Goal: Task Accomplishment & Management: Manage account settings

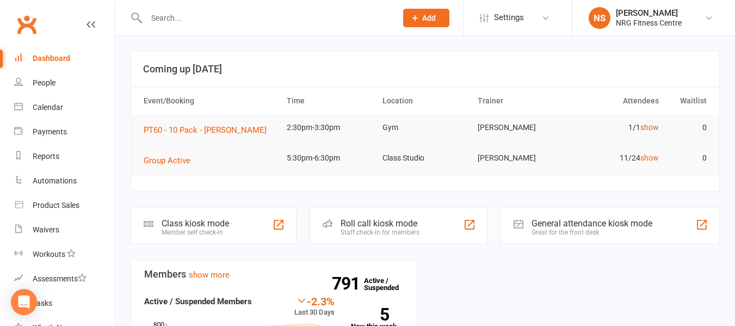
click at [185, 14] on input "text" at bounding box center [266, 17] width 246 height 15
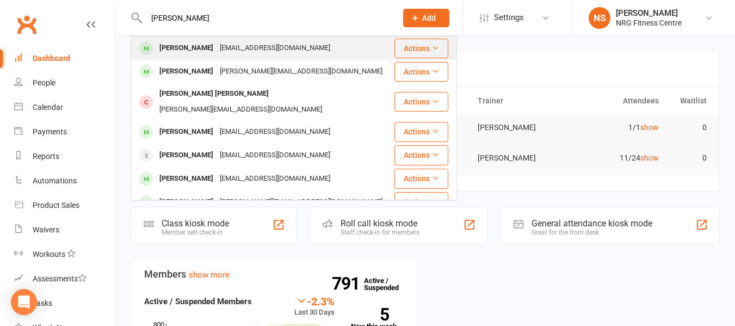
type input "robyn"
click at [217, 44] on div "cam_bundy@bigpond.com" at bounding box center [275, 48] width 117 height 16
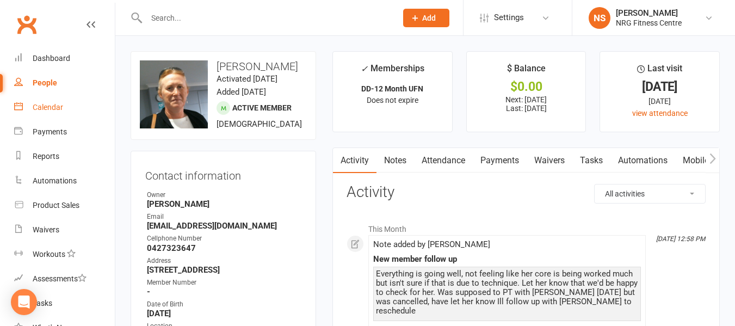
click at [63, 108] on div "Calendar" at bounding box center [48, 107] width 30 height 9
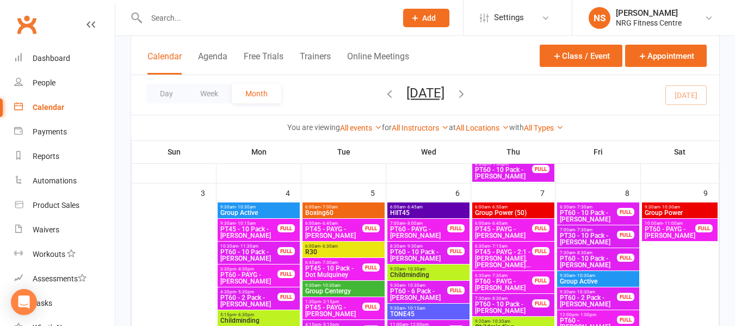
scroll to position [327, 0]
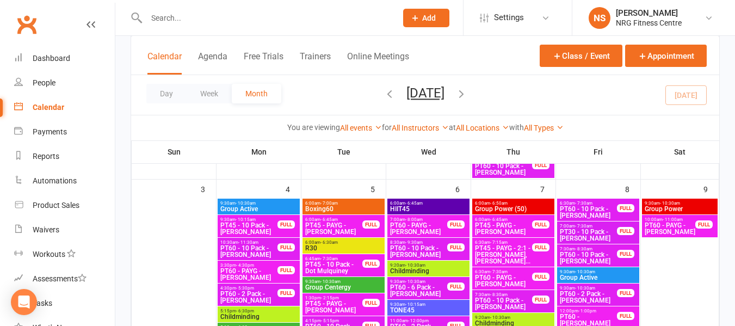
click at [266, 122] on div "You are viewing All events All events Empty events Full events Non-empty events…" at bounding box center [425, 127] width 577 height 13
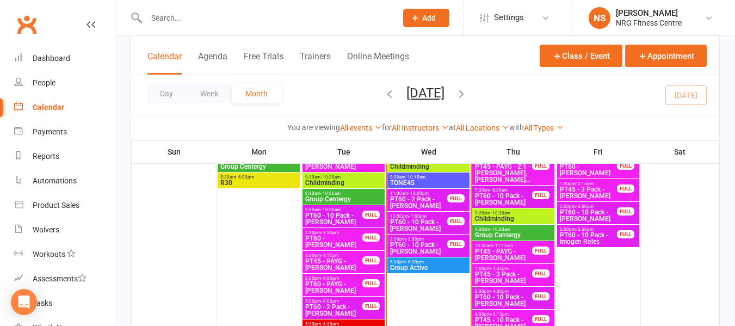
scroll to position [871, 0]
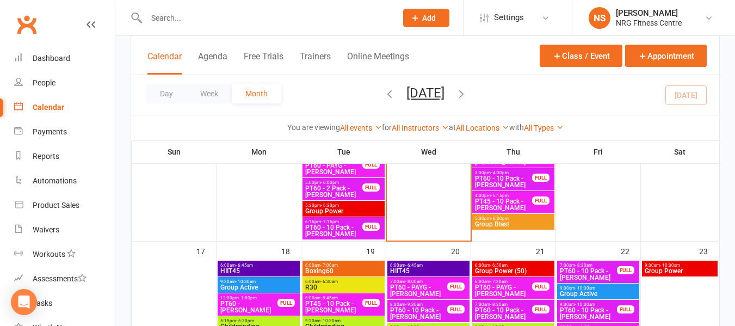
click at [371, 263] on span "6:00am - 7:00am" at bounding box center [344, 265] width 78 height 5
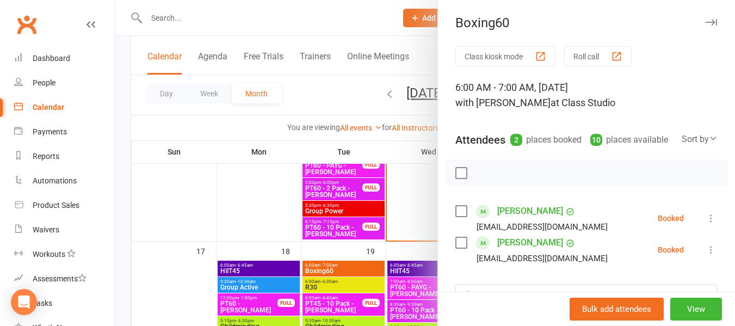
click at [321, 83] on div at bounding box center [425, 163] width 620 height 326
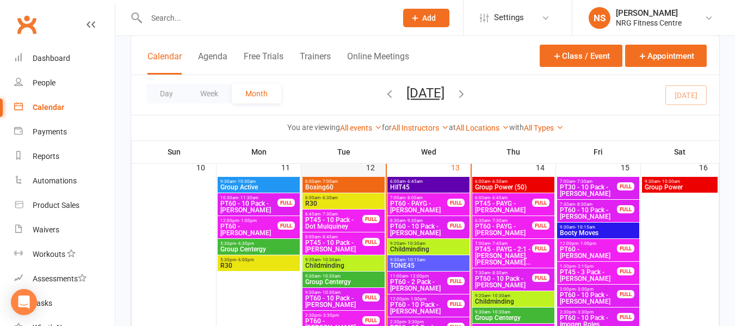
scroll to position [653, 0]
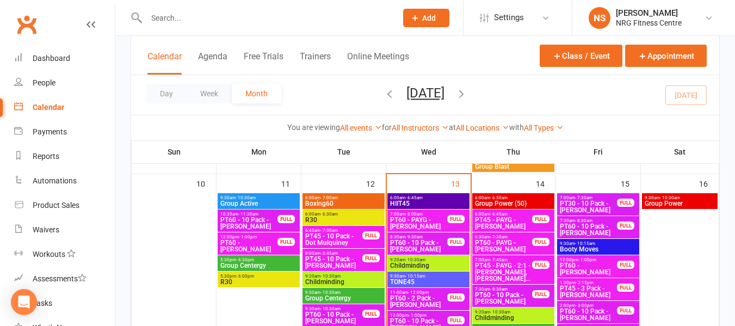
click at [346, 196] on span "6:00am - 7:00am" at bounding box center [344, 197] width 78 height 5
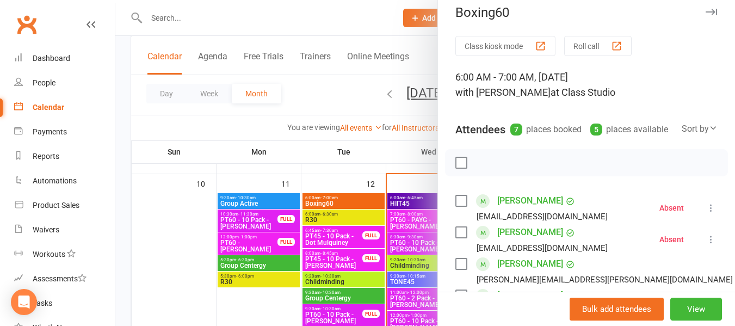
scroll to position [0, 0]
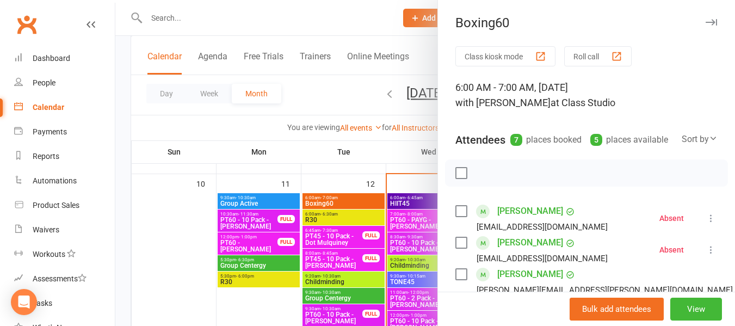
click at [456, 217] on label at bounding box center [461, 211] width 11 height 11
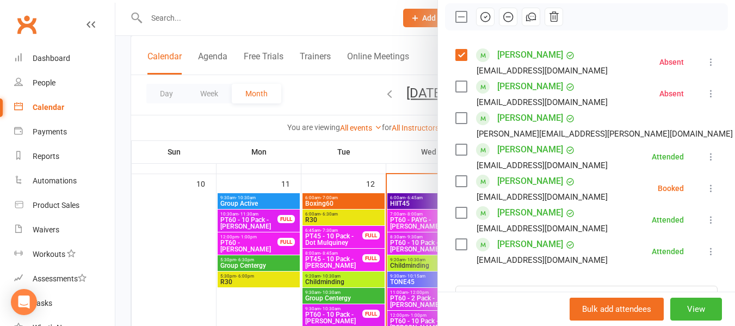
scroll to position [163, 0]
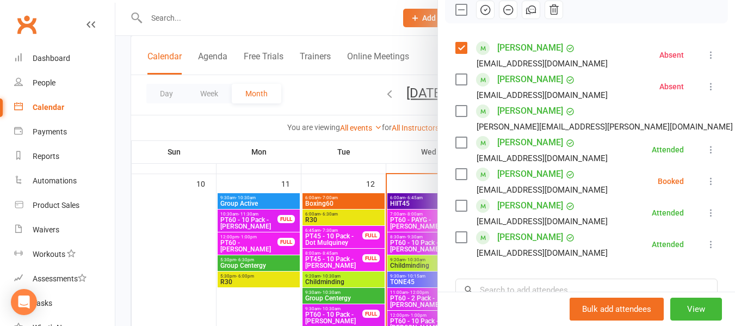
click at [480, 16] on icon "button" at bounding box center [486, 10] width 12 height 12
click at [504, 16] on icon "button" at bounding box center [508, 10] width 12 height 12
click at [462, 180] on label at bounding box center [461, 174] width 11 height 11
click at [485, 11] on icon "button" at bounding box center [485, 10] width 1 height 1
click at [459, 180] on label at bounding box center [461, 174] width 11 height 11
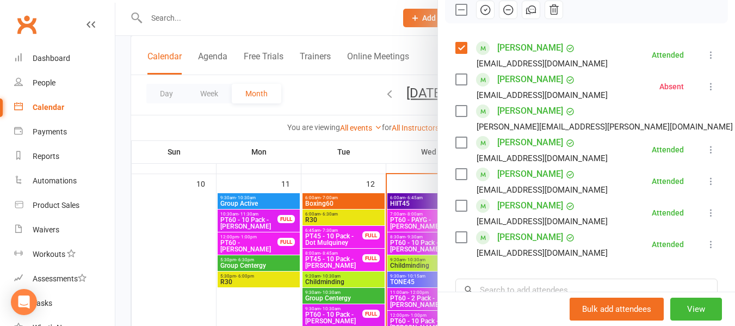
click at [456, 180] on label at bounding box center [461, 174] width 11 height 11
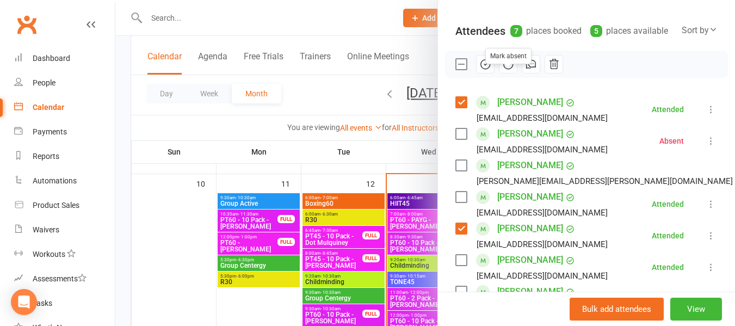
click at [508, 73] on button "button" at bounding box center [508, 64] width 19 height 19
click at [258, 130] on div at bounding box center [425, 163] width 620 height 326
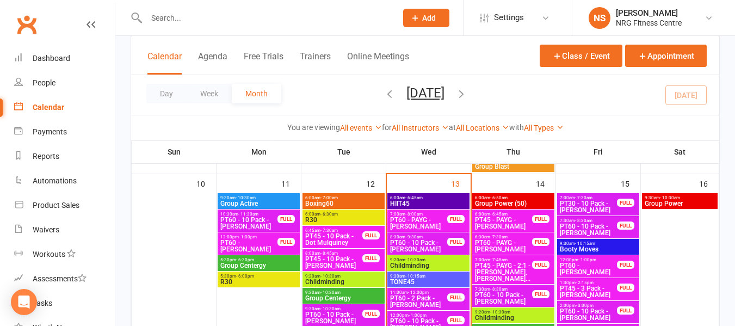
scroll to position [708, 0]
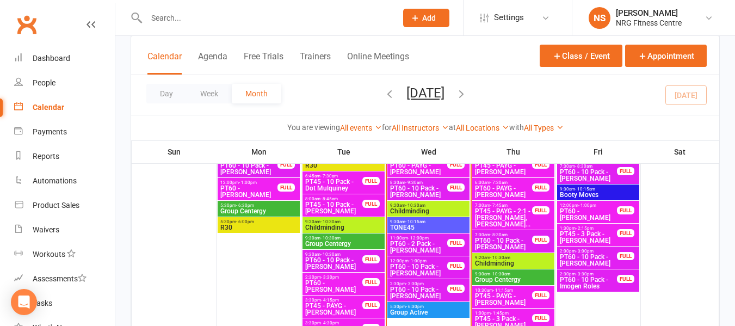
click at [438, 226] on span "TONE45" at bounding box center [429, 227] width 78 height 7
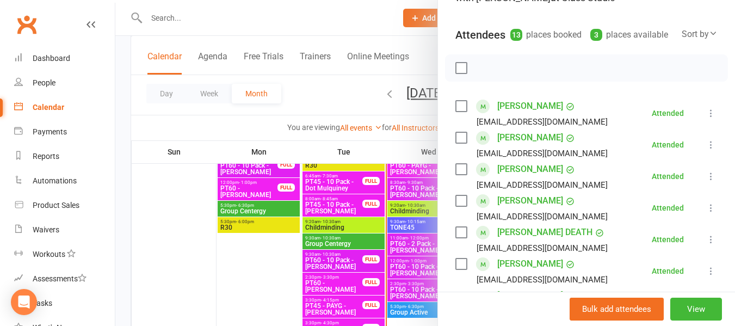
scroll to position [109, 0]
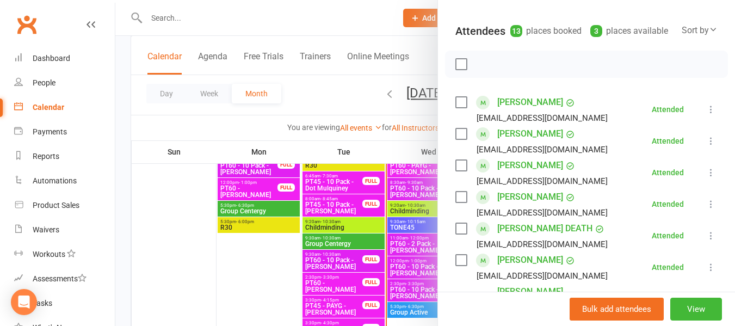
click at [341, 99] on div at bounding box center [425, 163] width 620 height 326
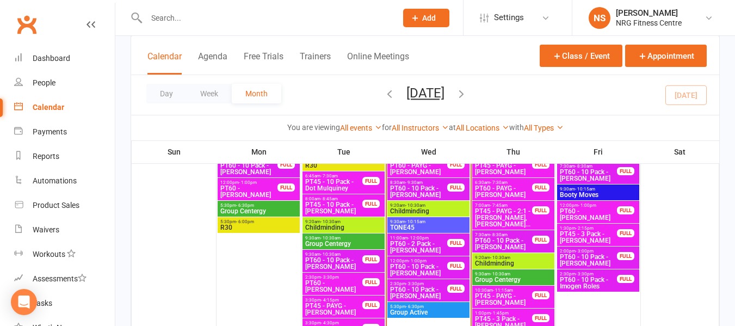
scroll to position [762, 0]
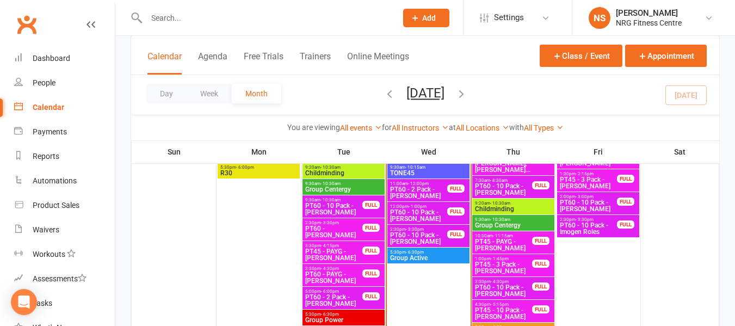
click at [443, 252] on span "5:30pm - 6:30pm" at bounding box center [429, 252] width 78 height 5
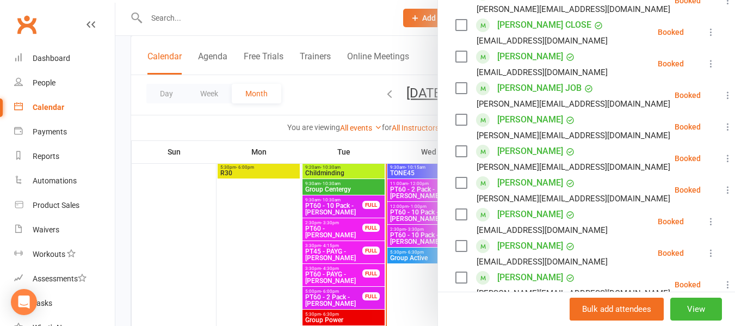
scroll to position [163, 0]
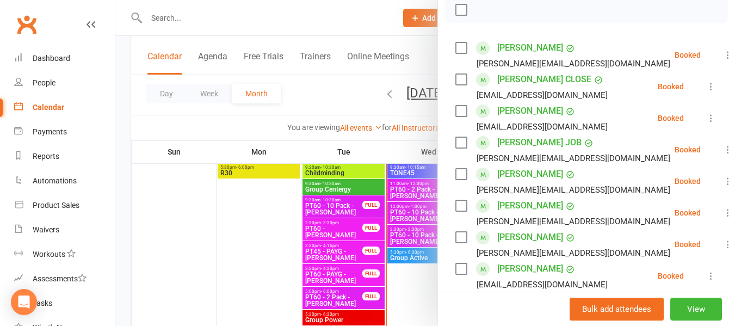
click at [207, 128] on div at bounding box center [425, 163] width 620 height 326
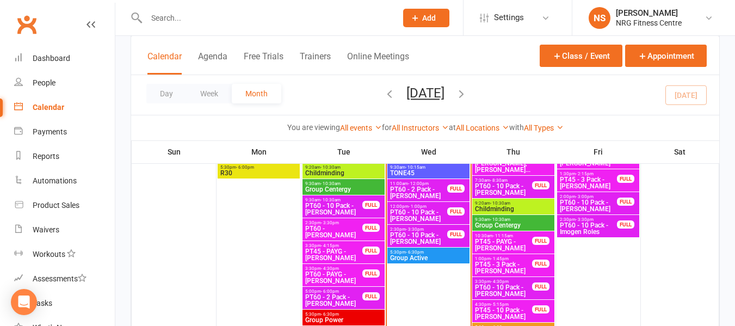
click at [436, 258] on span "Group Active" at bounding box center [429, 258] width 78 height 7
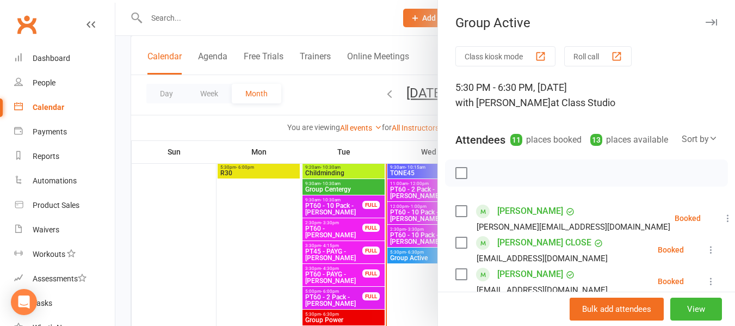
click at [225, 130] on div at bounding box center [425, 163] width 620 height 326
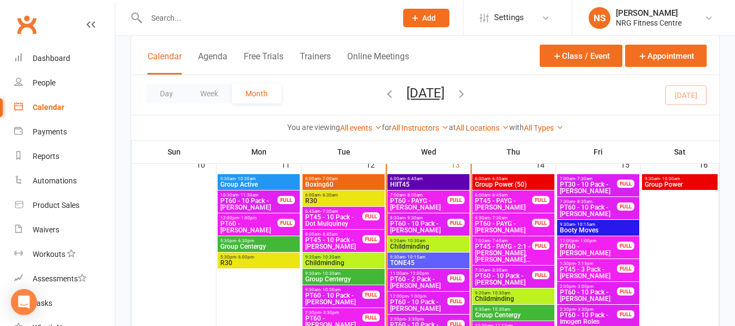
scroll to position [653, 0]
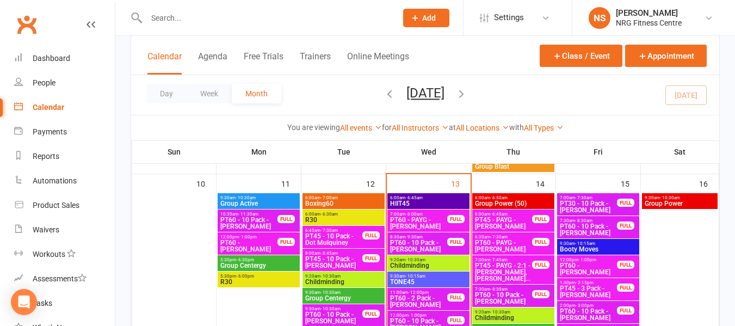
click at [209, 19] on input "text" at bounding box center [266, 17] width 246 height 15
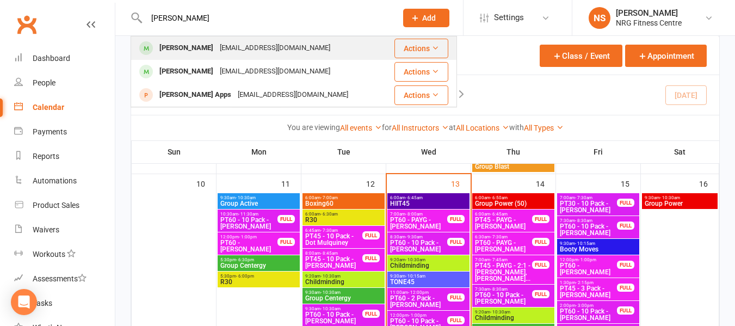
type input "myla"
click at [217, 52] on div "mylan@hilltopsphysio.com.au" at bounding box center [275, 48] width 117 height 16
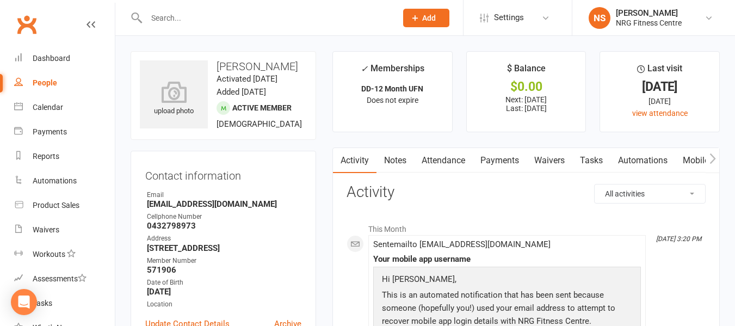
click at [716, 163] on icon "button" at bounding box center [713, 158] width 7 height 11
click at [537, 157] on link "Mobile App" at bounding box center [547, 160] width 59 height 25
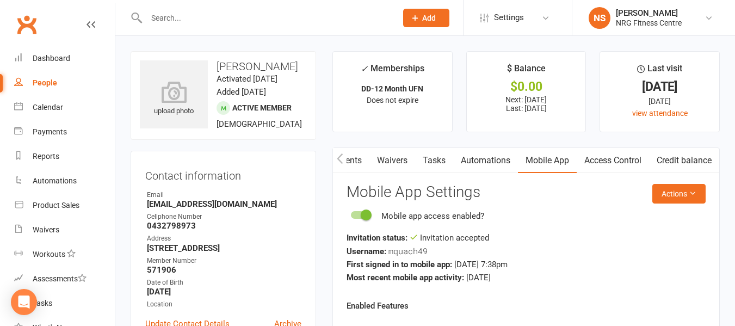
click at [44, 89] on link "People" at bounding box center [64, 83] width 101 height 24
select select "100"
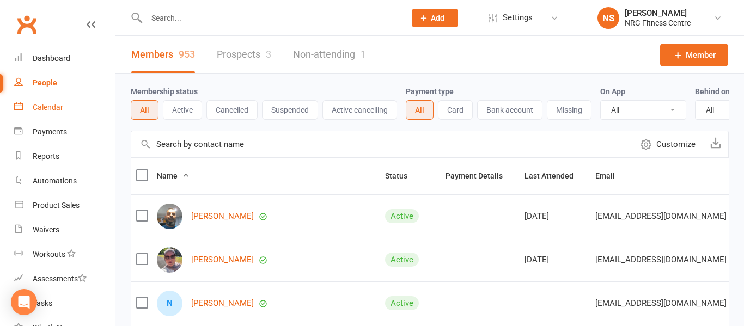
click at [54, 107] on div "Calendar" at bounding box center [48, 107] width 30 height 9
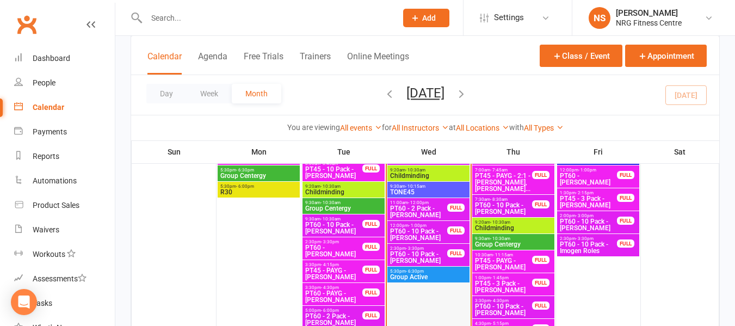
scroll to position [762, 0]
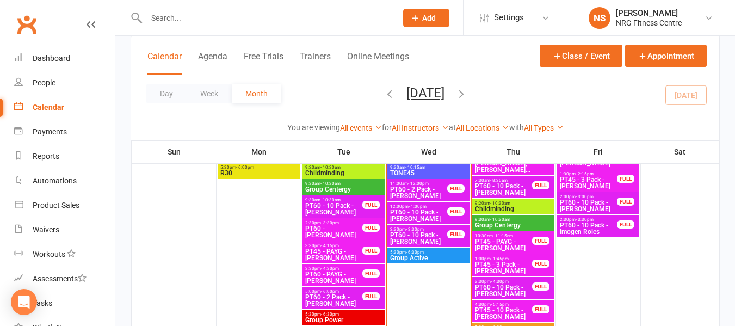
click at [442, 252] on span "5:30pm - 6:30pm" at bounding box center [429, 252] width 78 height 5
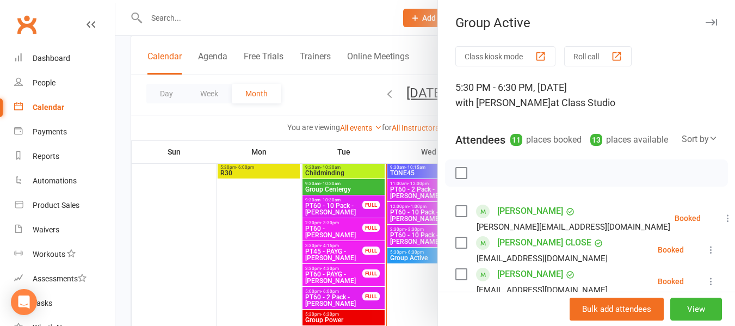
scroll to position [54, 0]
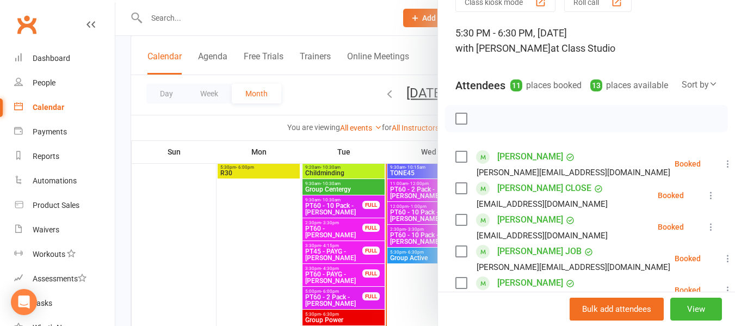
click at [324, 83] on div at bounding box center [425, 163] width 620 height 326
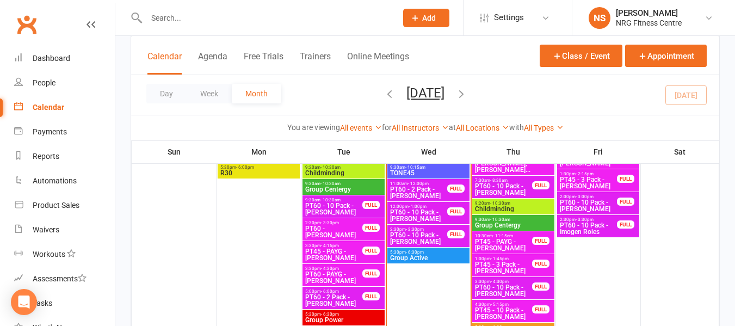
click at [427, 235] on span "PT60 - 10 Pack - [PERSON_NAME]" at bounding box center [419, 238] width 58 height 13
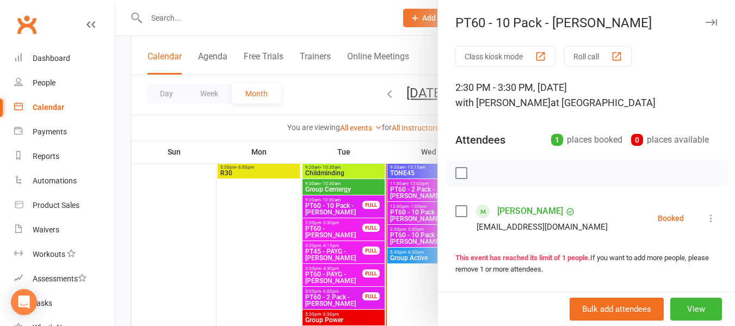
click at [348, 91] on div at bounding box center [425, 163] width 620 height 326
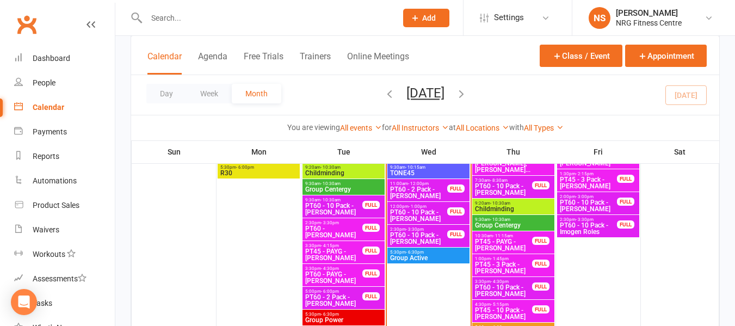
click at [447, 250] on span "5:30pm - 6:30pm" at bounding box center [429, 252] width 78 height 5
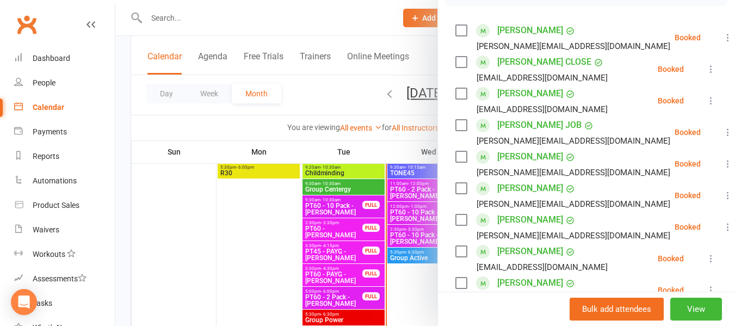
scroll to position [163, 0]
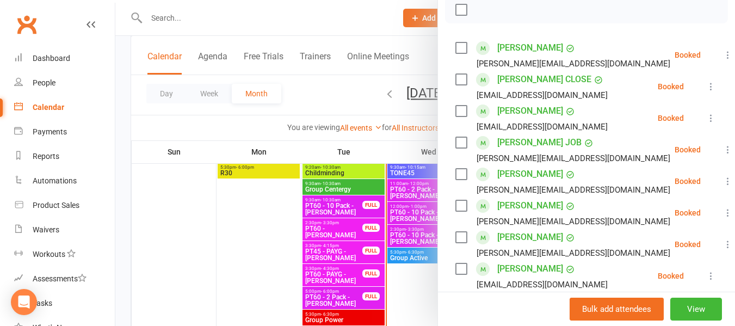
click at [258, 121] on div at bounding box center [425, 163] width 620 height 326
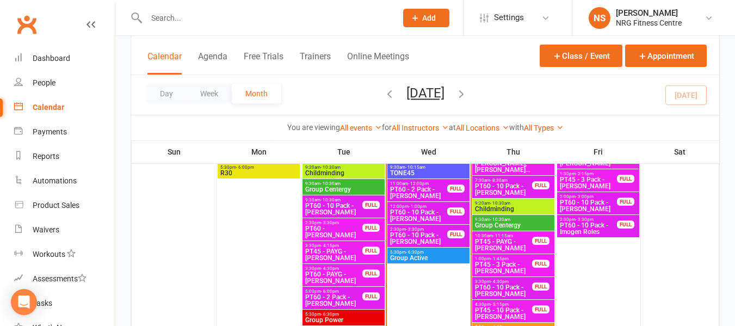
click at [334, 97] on div "Day Week Month August 2025 August 2025 Sun Mon Tue Wed Thu Fri Sat 27 28 29 30 …" at bounding box center [425, 95] width 588 height 40
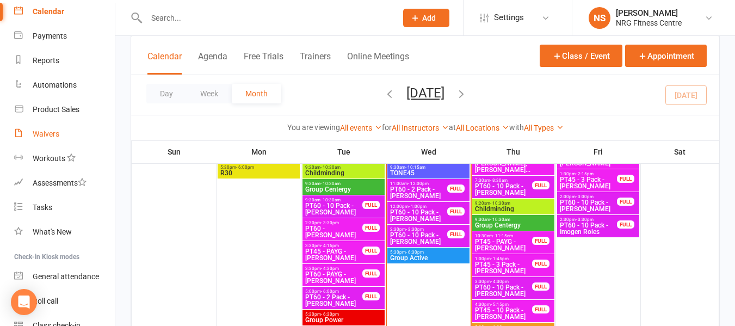
scroll to position [149, 0]
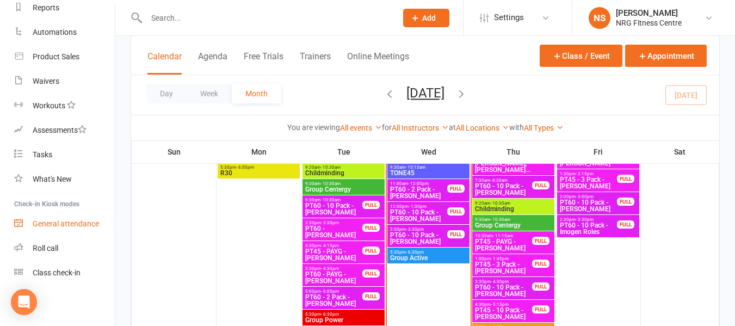
click at [73, 226] on div "General attendance" at bounding box center [66, 223] width 66 height 9
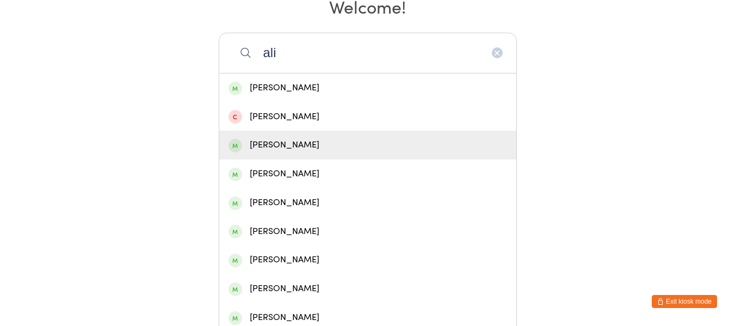
scroll to position [109, 0]
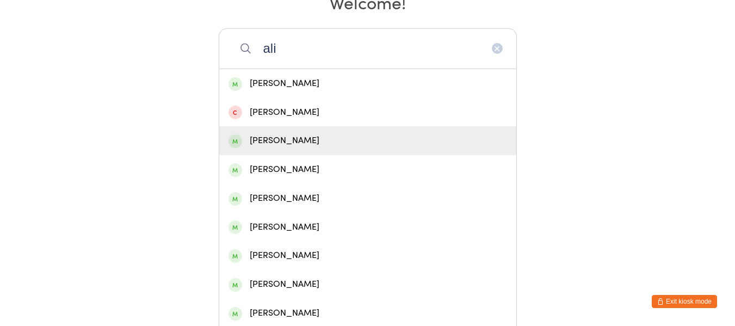
type input "ali"
click at [281, 137] on div "[PERSON_NAME]" at bounding box center [368, 140] width 279 height 15
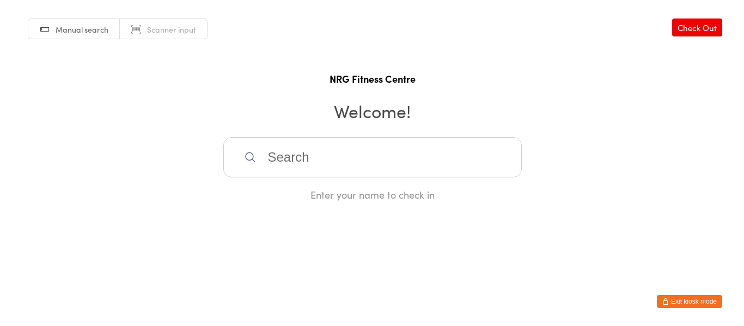
scroll to position [0, 0]
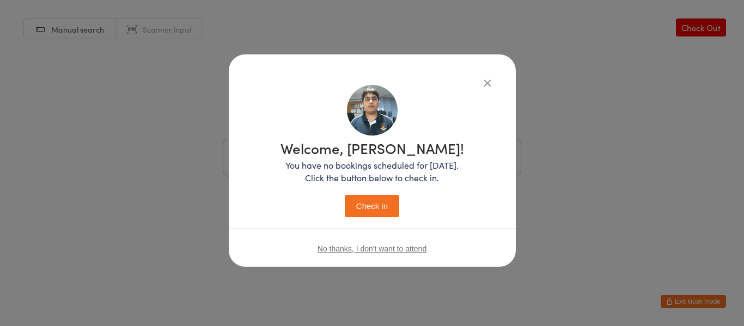
click at [382, 212] on button "Check in" at bounding box center [372, 206] width 54 height 22
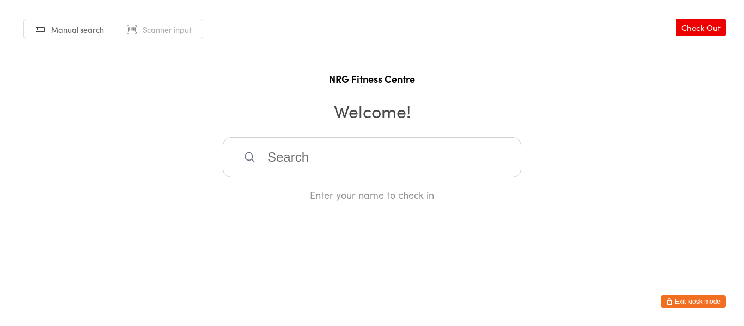
click at [689, 303] on button "Exit kiosk mode" at bounding box center [692, 301] width 65 height 13
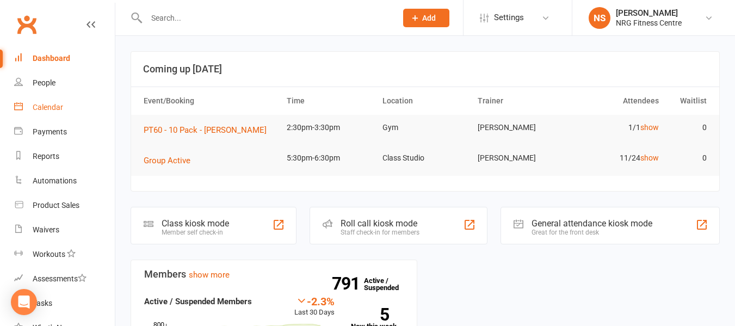
click at [38, 109] on div "Calendar" at bounding box center [48, 107] width 30 height 9
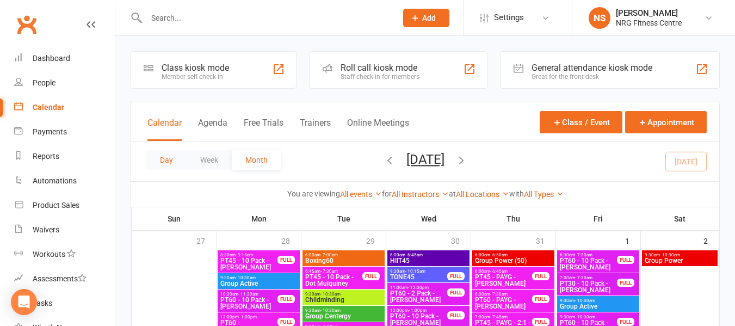
click at [165, 154] on button "Day" at bounding box center [166, 160] width 40 height 20
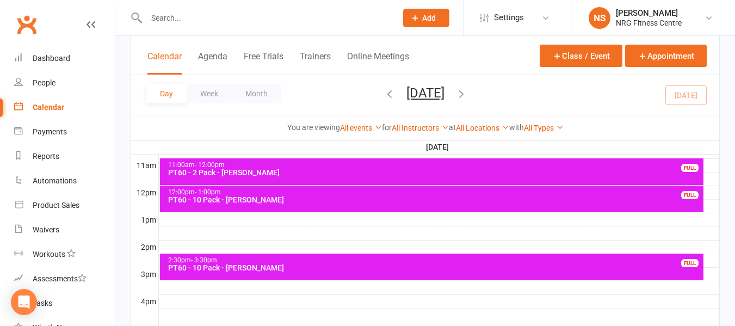
scroll to position [381, 0]
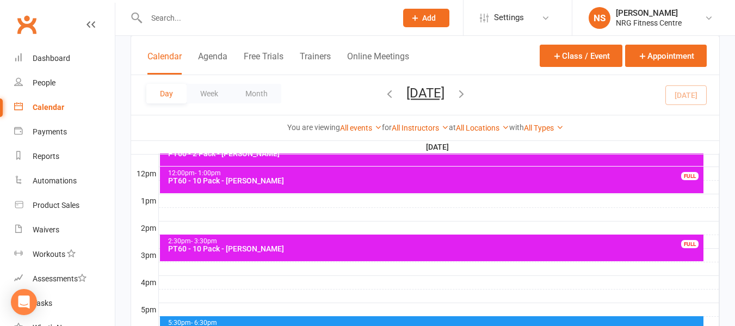
click at [320, 248] on div "PT60 - 10 Pack - [PERSON_NAME]" at bounding box center [435, 249] width 535 height 8
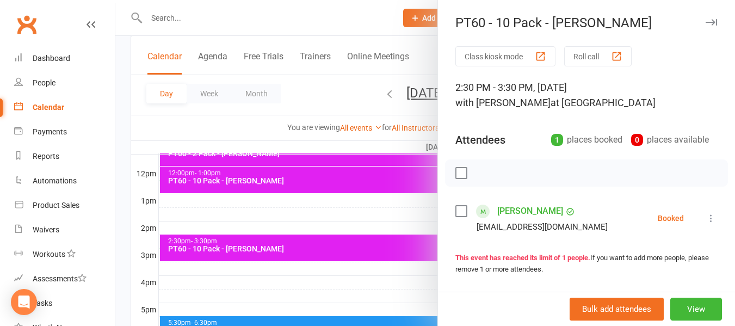
click at [122, 219] on div at bounding box center [425, 163] width 620 height 326
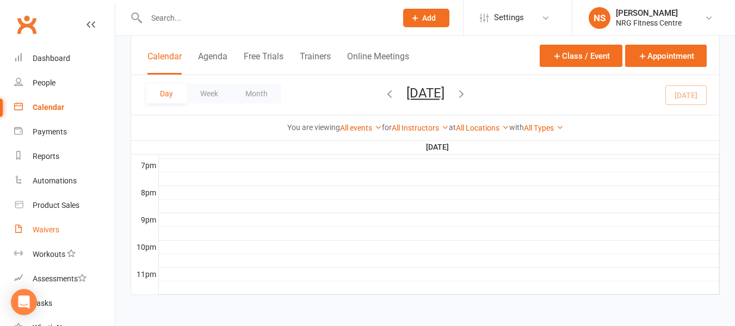
scroll to position [149, 0]
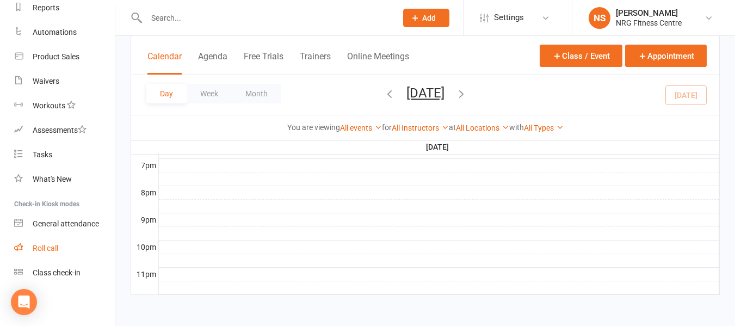
click at [45, 246] on div "Roll call" at bounding box center [46, 248] width 26 height 9
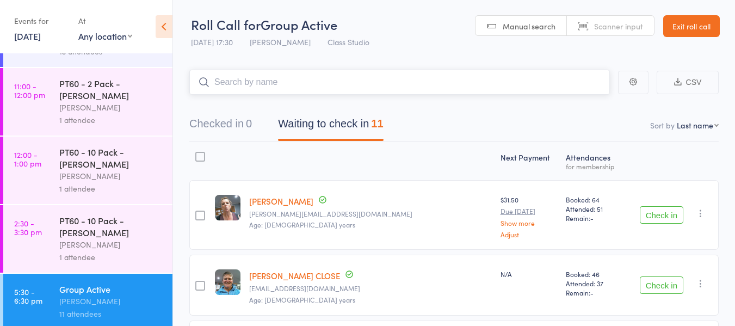
scroll to position [297, 0]
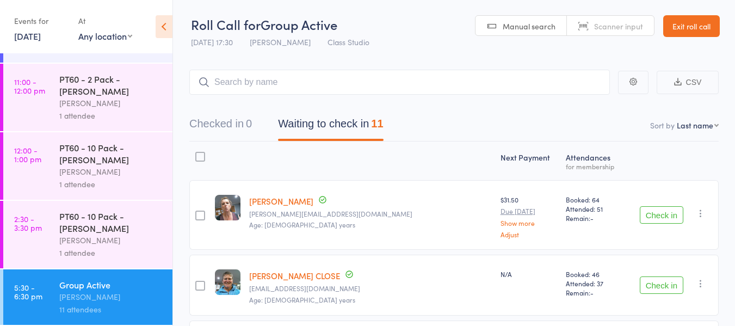
click at [118, 226] on div "PT60 - 10 Pack - [PERSON_NAME]" at bounding box center [111, 222] width 104 height 24
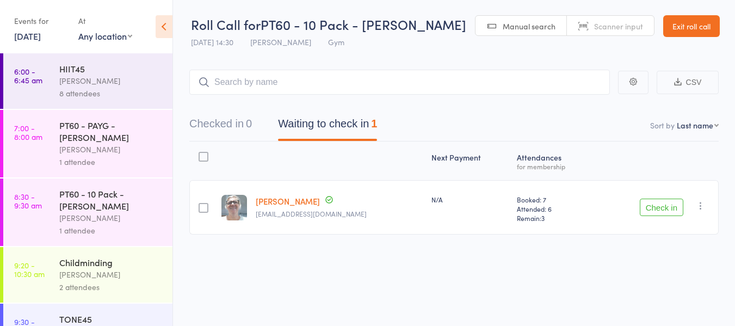
click at [661, 203] on button "Check in" at bounding box center [662, 207] width 44 height 17
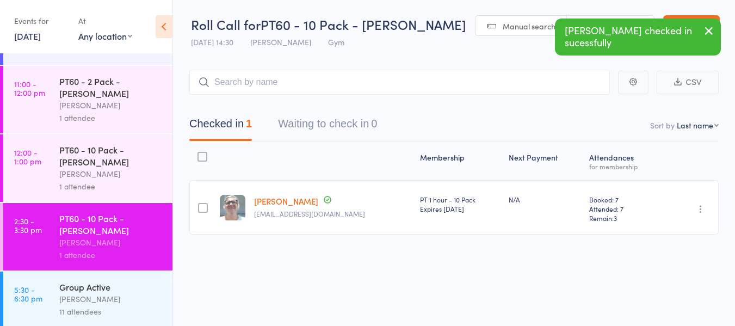
scroll to position [297, 0]
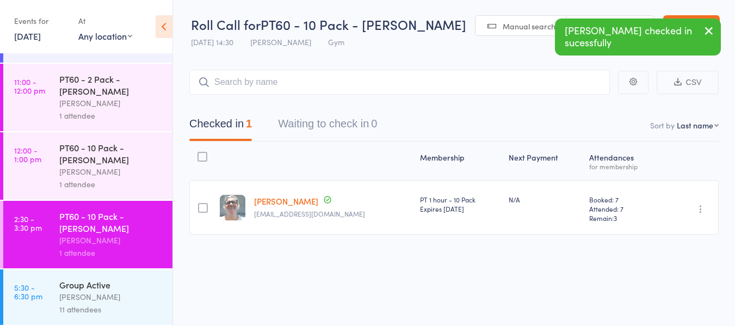
click at [100, 277] on div "Group Active Kim Corkery 11 attendees" at bounding box center [115, 297] width 113 height 56
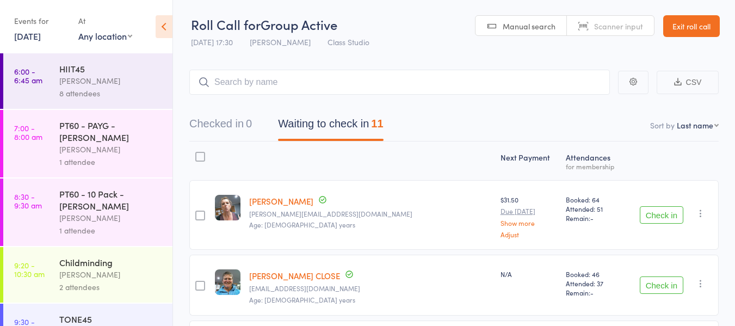
click at [707, 31] on link "Exit roll call" at bounding box center [692, 26] width 57 height 22
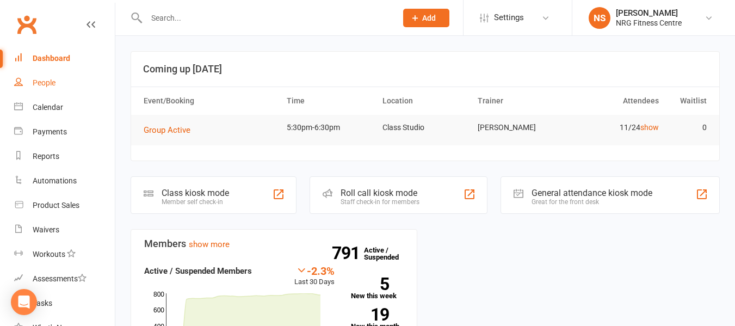
click at [48, 91] on link "People" at bounding box center [64, 83] width 101 height 24
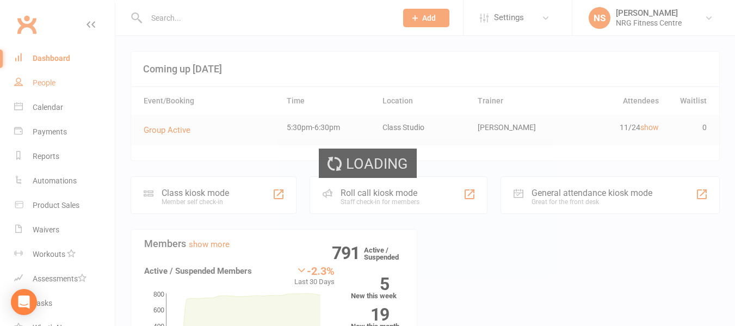
select select "100"
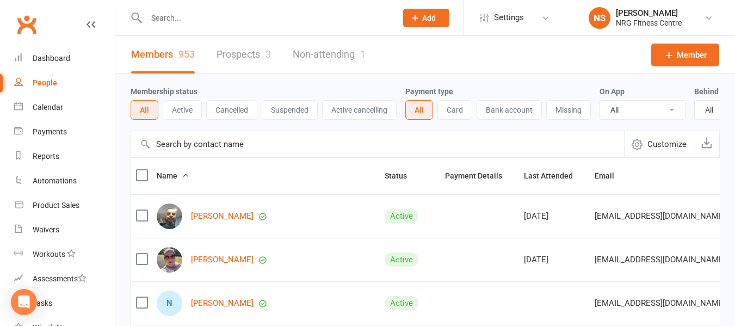
click at [170, 22] on input "text" at bounding box center [266, 17] width 246 height 15
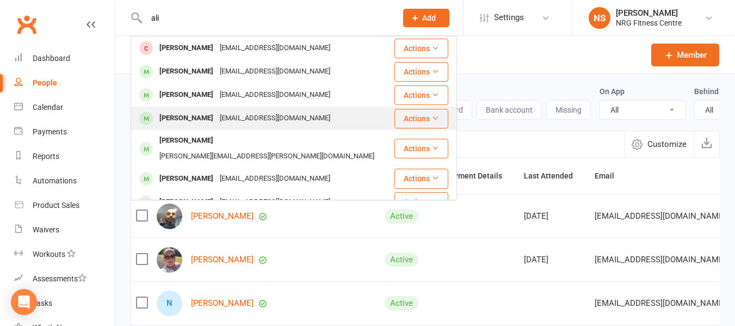
type input "ali"
click at [217, 125] on div "daadalkhalil@gmail.com" at bounding box center [275, 119] width 117 height 16
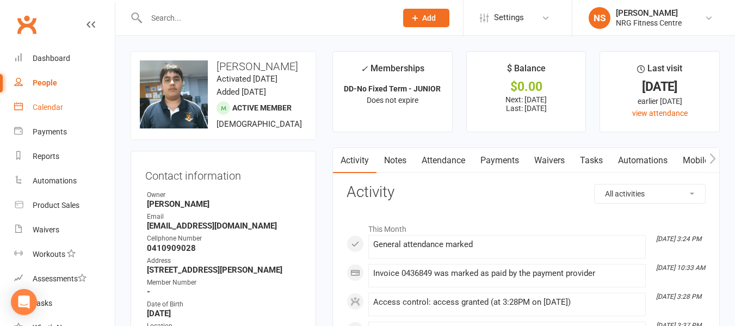
click at [59, 117] on link "Calendar" at bounding box center [64, 107] width 101 height 24
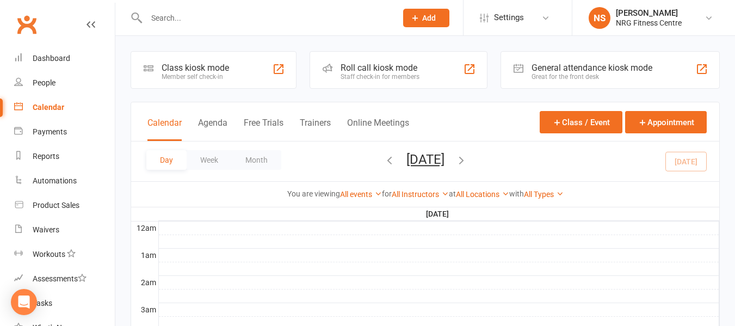
click at [48, 113] on link "Calendar" at bounding box center [64, 107] width 101 height 24
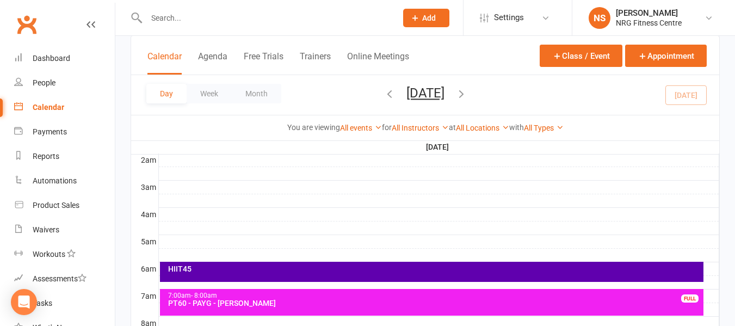
scroll to position [54, 0]
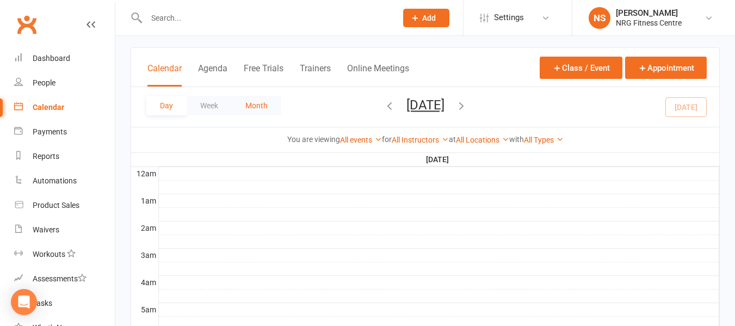
click at [257, 113] on button "Month" at bounding box center [257, 106] width 50 height 20
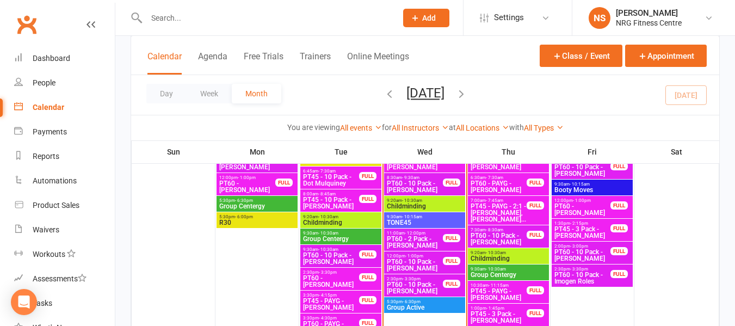
scroll to position [739, 0]
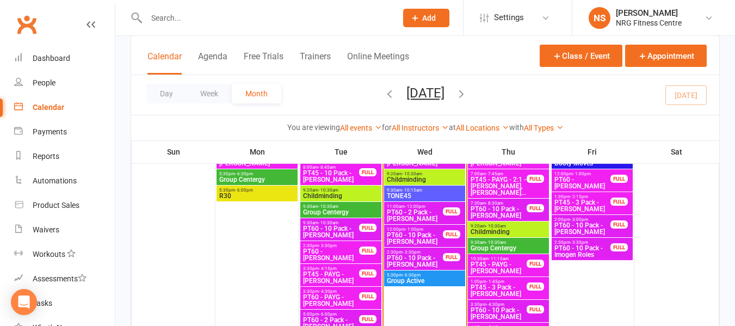
click at [351, 273] on span "PT45 - PAYG - [PERSON_NAME]" at bounding box center [331, 277] width 57 height 13
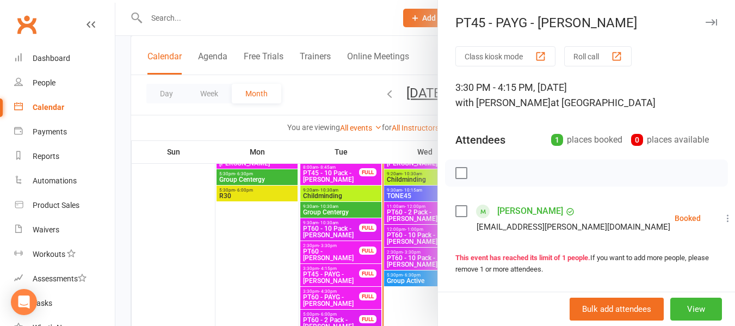
click at [451, 210] on div "Class kiosk mode Roll call 3:30 PM - 4:15 PM, Tuesday, August, 12, 2025 with Na…" at bounding box center [586, 237] width 297 height 383
click at [457, 210] on label at bounding box center [461, 211] width 11 height 11
click at [486, 171] on icon "button" at bounding box center [485, 173] width 9 height 9
click at [309, 90] on div at bounding box center [425, 163] width 620 height 326
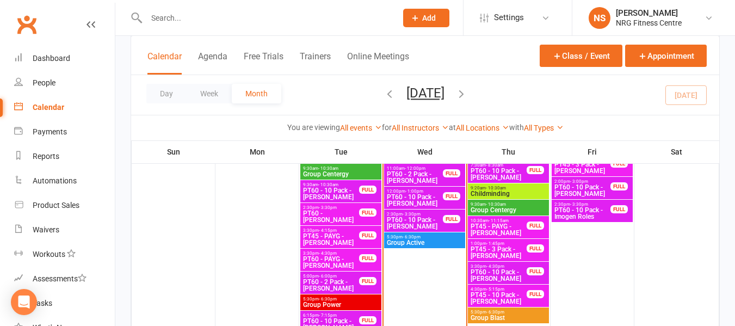
scroll to position [794, 0]
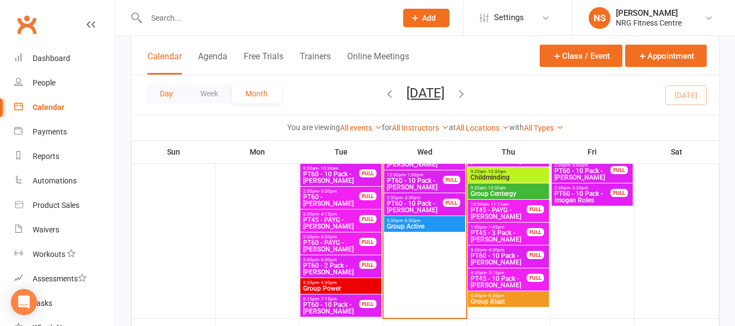
click at [156, 92] on button "Day" at bounding box center [166, 94] width 40 height 20
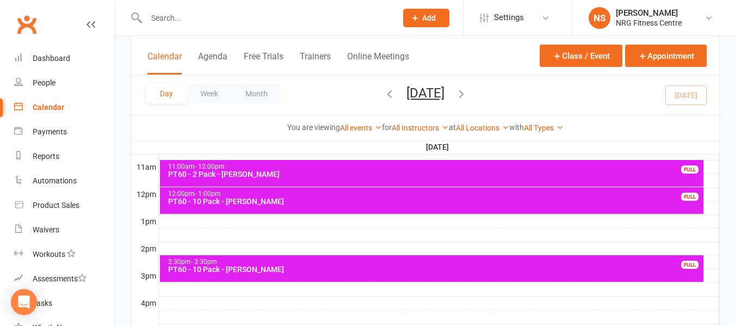
scroll to position [356, 0]
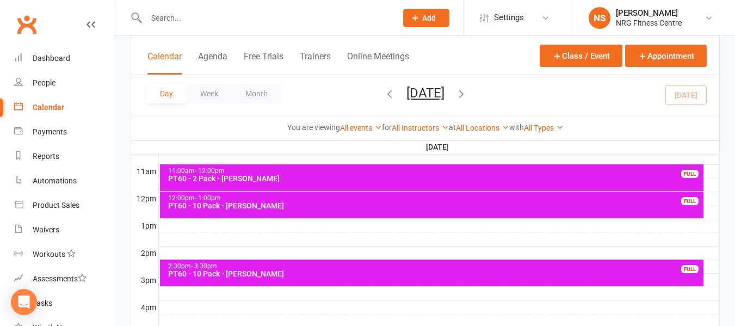
click at [184, 258] on div at bounding box center [439, 253] width 561 height 13
click at [183, 232] on button "Add Appointment" at bounding box center [189, 233] width 63 height 13
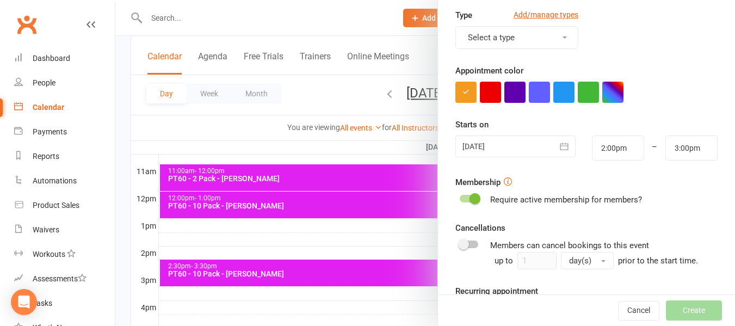
scroll to position [163, 0]
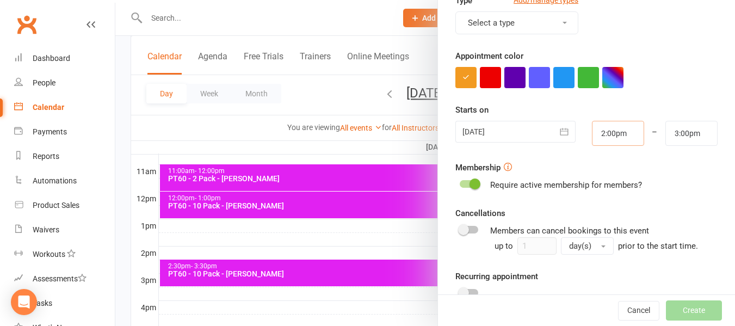
click at [615, 137] on input "2:00pm" at bounding box center [618, 133] width 52 height 25
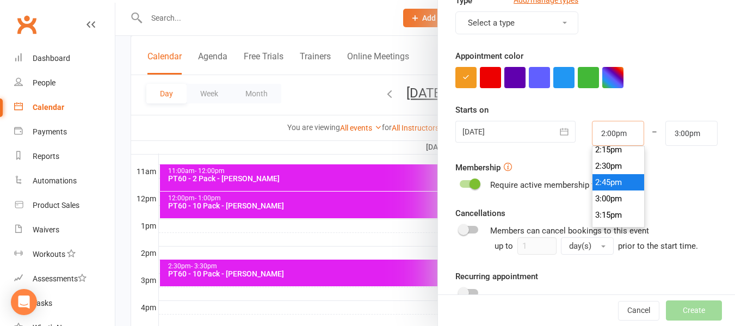
scroll to position [953, 0]
type input "3:00pm"
type input "4:00pm"
click at [602, 181] on li "3:00pm" at bounding box center [619, 182] width 52 height 16
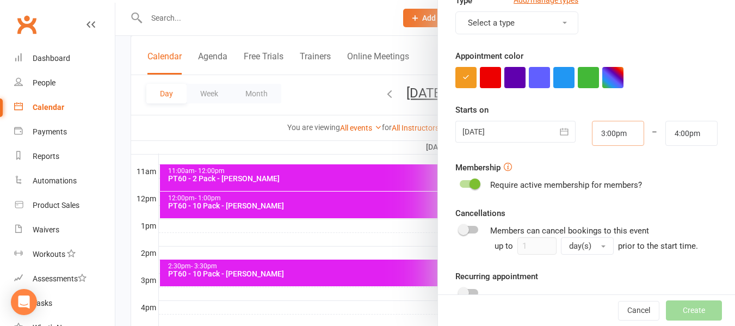
click at [603, 139] on input "3:00pm" at bounding box center [618, 133] width 52 height 25
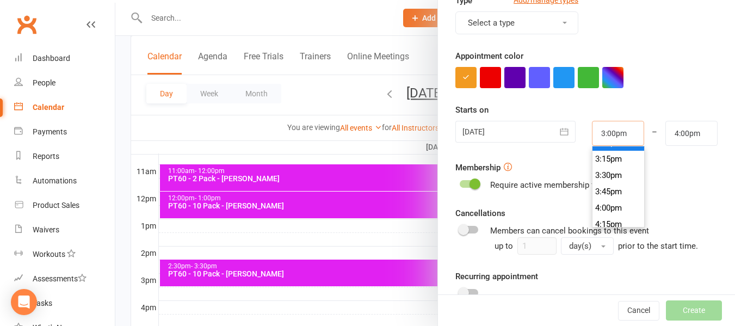
scroll to position [1018, 0]
type input "3:30pm"
click at [605, 154] on li "3:30pm" at bounding box center [619, 149] width 52 height 16
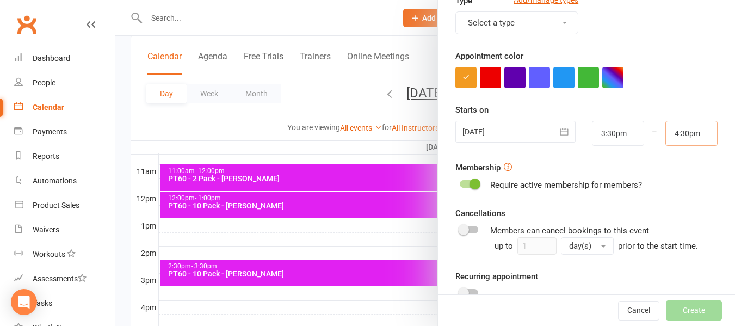
click at [675, 134] on input "4:30pm" at bounding box center [692, 133] width 52 height 25
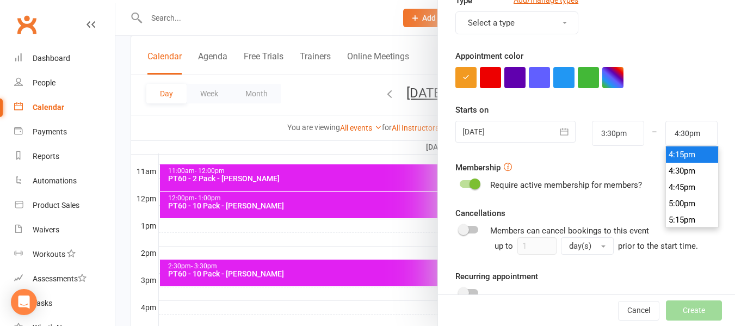
type input "4:15pm"
click at [666, 155] on li "4:15pm" at bounding box center [692, 154] width 52 height 16
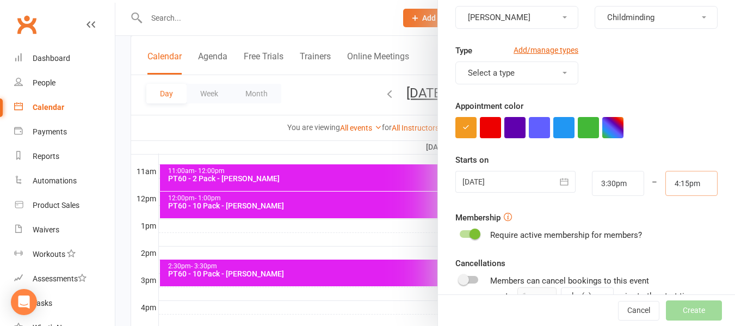
scroll to position [0, 0]
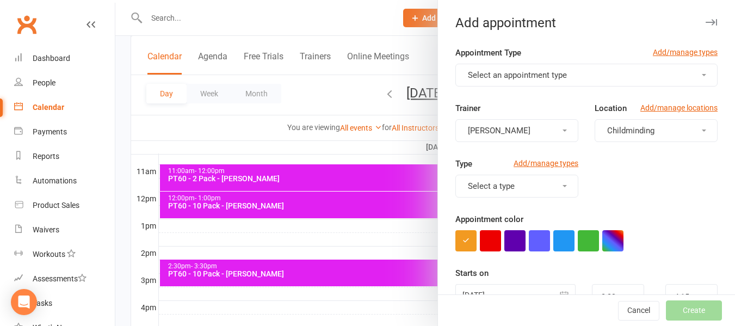
click at [522, 66] on button "Select an appointment type" at bounding box center [587, 75] width 262 height 23
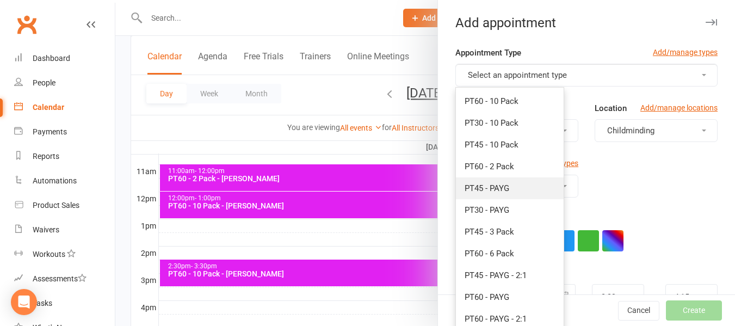
click at [510, 189] on link "PT45 - PAYG" at bounding box center [510, 188] width 108 height 22
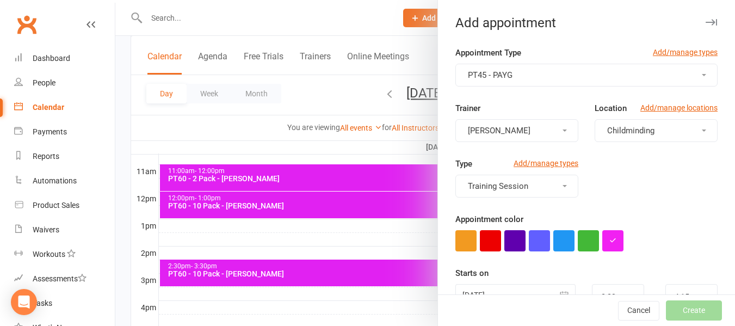
click at [615, 128] on span "Childminding" at bounding box center [631, 131] width 47 height 10
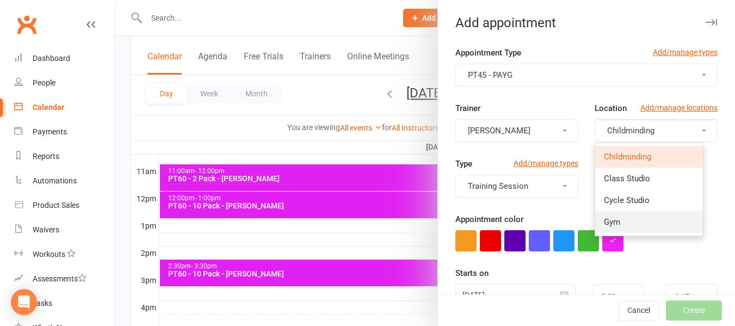
click at [624, 218] on link "Gym" at bounding box center [650, 222] width 108 height 22
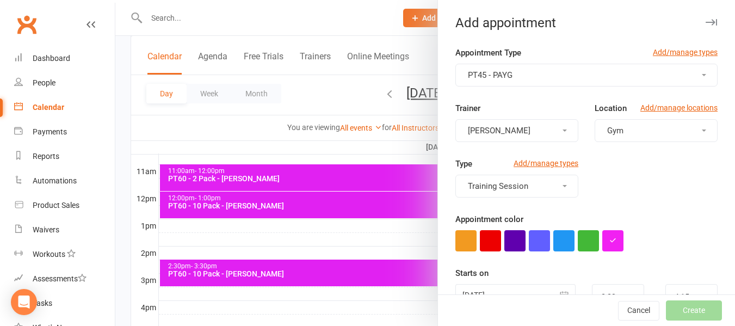
click at [501, 181] on span "Training Session" at bounding box center [498, 186] width 60 height 10
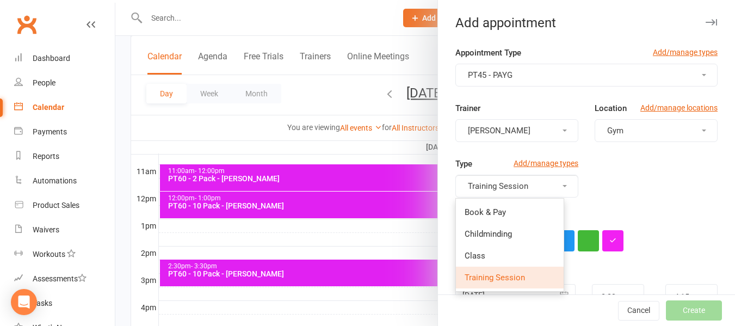
click at [499, 281] on span "Training Session" at bounding box center [495, 278] width 60 height 10
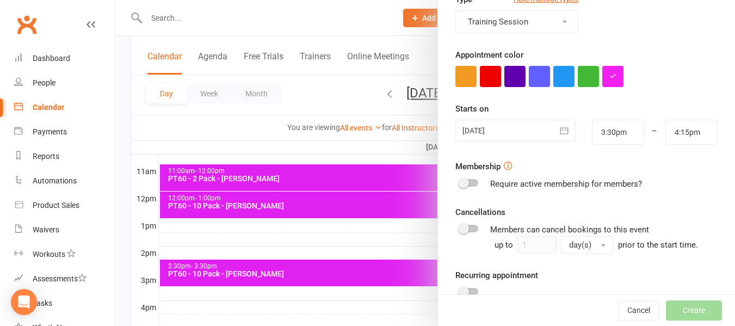
scroll to position [240, 0]
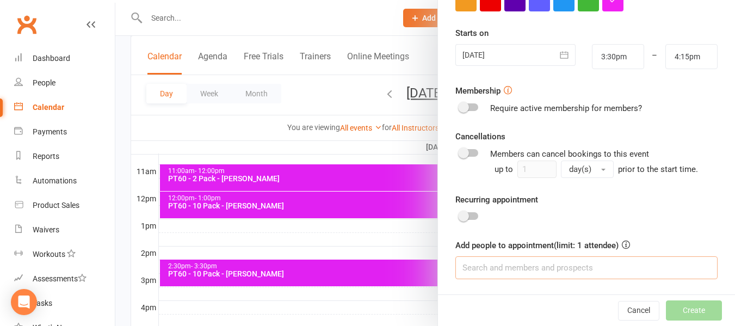
click at [555, 275] on input at bounding box center [587, 267] width 262 height 23
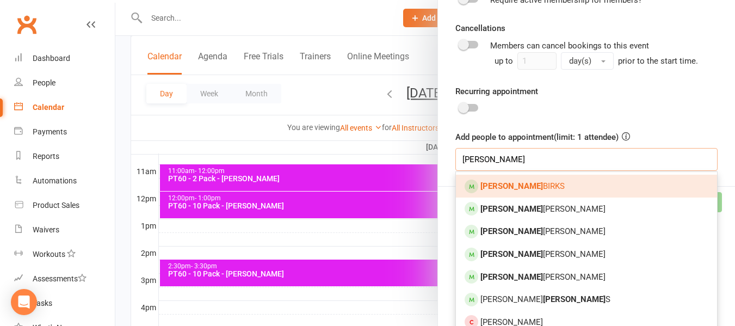
scroll to position [349, 0]
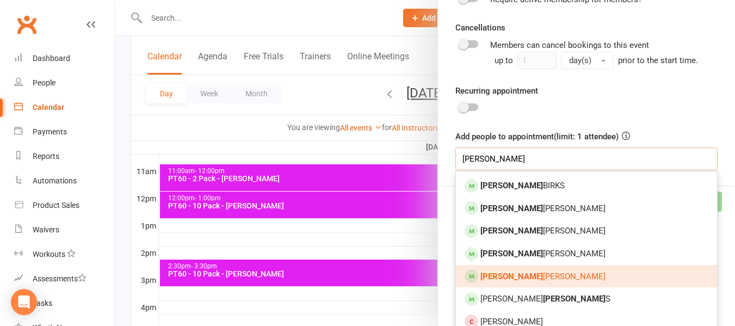
type input "liam"
click at [542, 281] on link "Liam sneddon" at bounding box center [586, 276] width 261 height 23
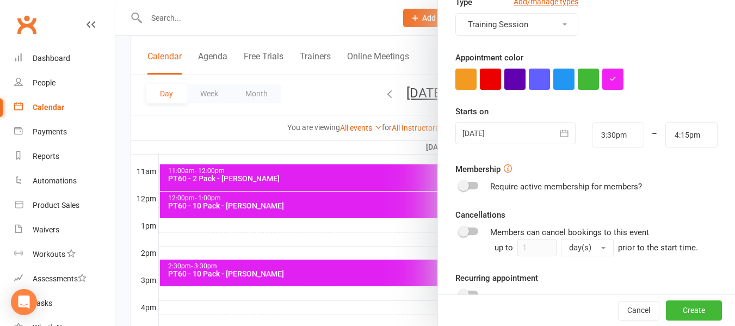
scroll to position [271, 0]
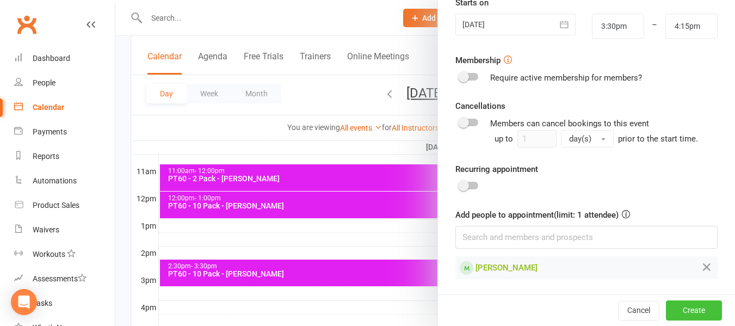
click at [678, 308] on button "Create" at bounding box center [694, 311] width 56 height 20
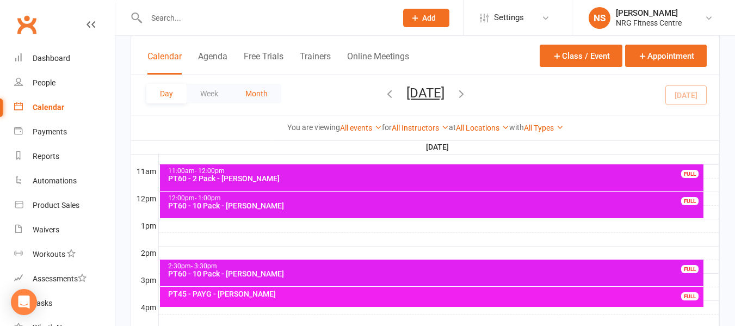
click at [247, 89] on button "Month" at bounding box center [257, 94] width 50 height 20
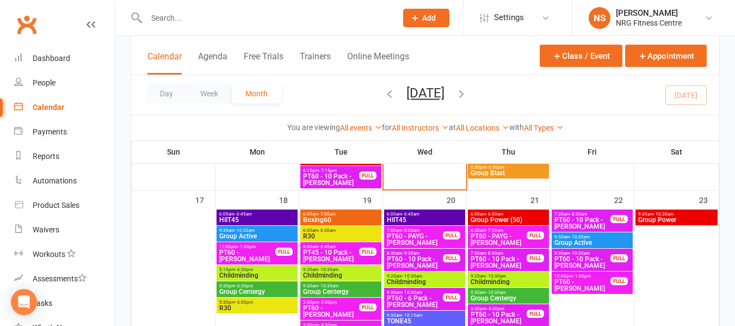
scroll to position [1009, 0]
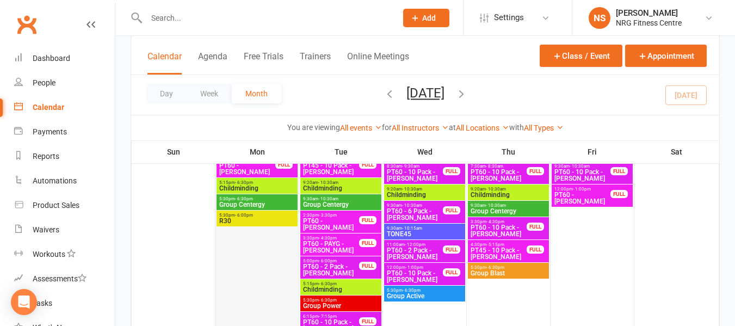
click at [248, 236] on div at bounding box center [257, 228] width 81 height 212
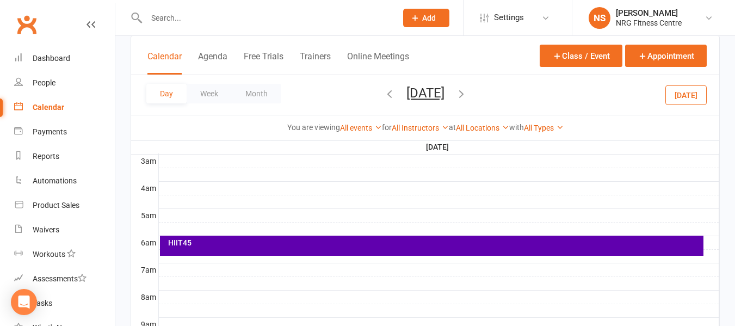
scroll to position [131, 0]
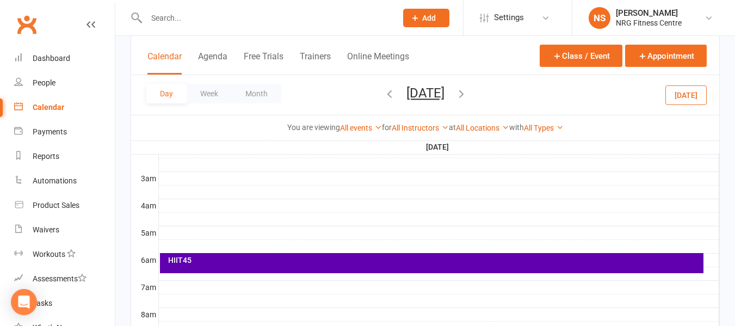
click at [170, 241] on div at bounding box center [439, 246] width 561 height 13
click at [193, 220] on button "Add Appointment" at bounding box center [176, 216] width 63 height 13
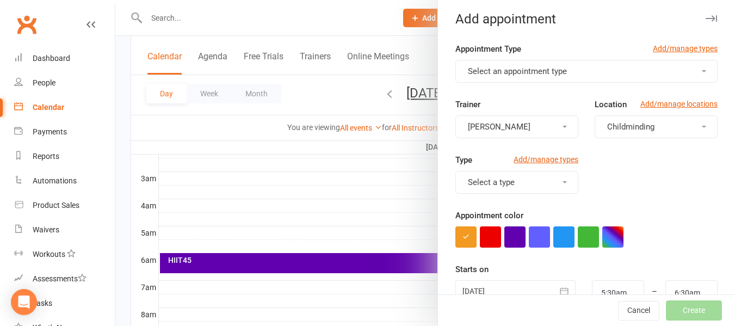
scroll to position [0, 0]
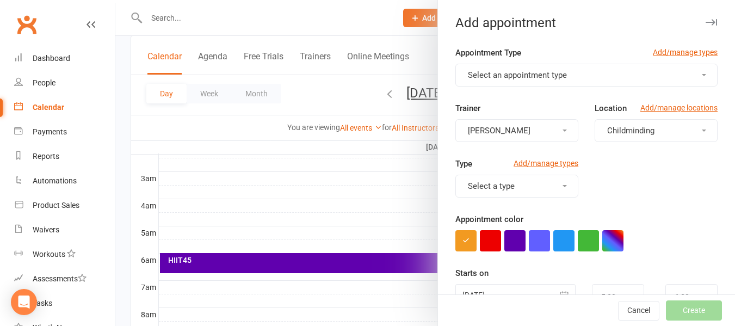
click at [657, 124] on button "Childminding" at bounding box center [656, 130] width 123 height 23
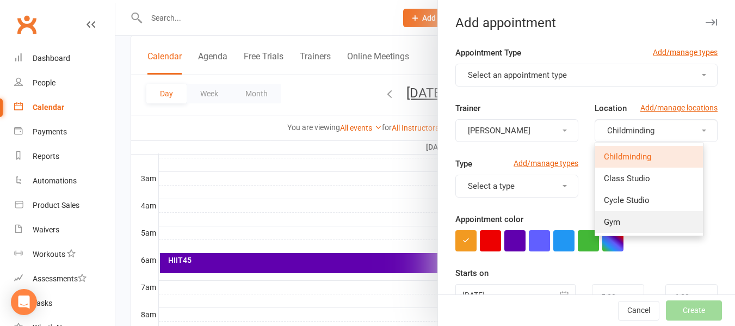
click at [610, 214] on link "Gym" at bounding box center [650, 222] width 108 height 22
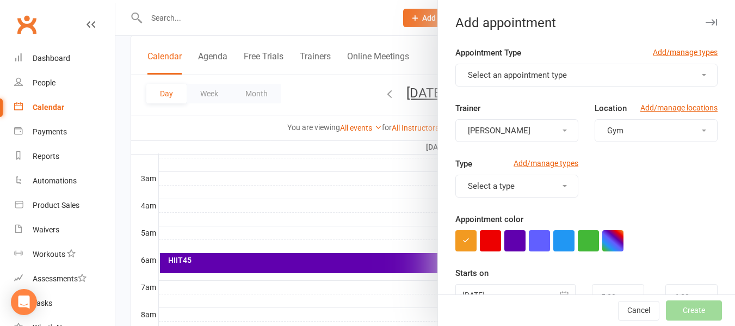
click at [536, 192] on button "Select a type" at bounding box center [517, 186] width 123 height 23
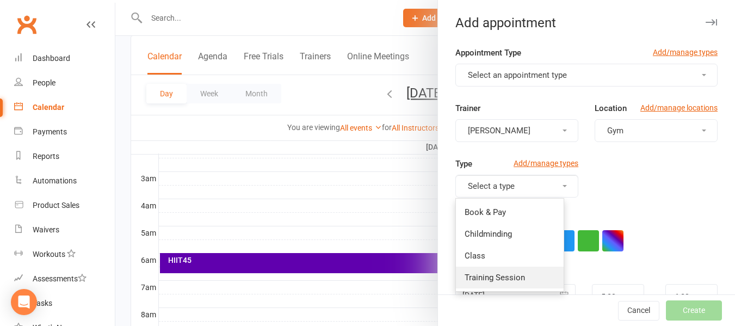
click at [504, 272] on link "Training Session" at bounding box center [510, 278] width 108 height 22
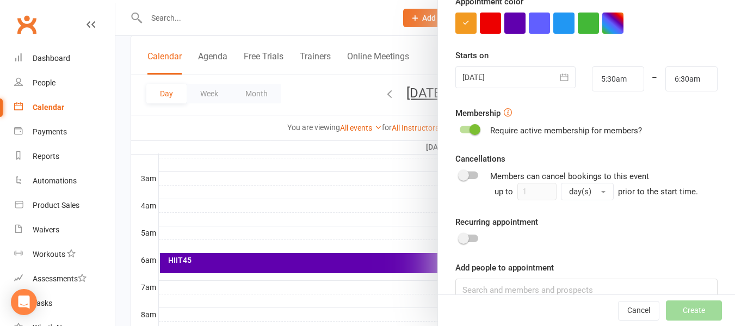
scroll to position [240, 0]
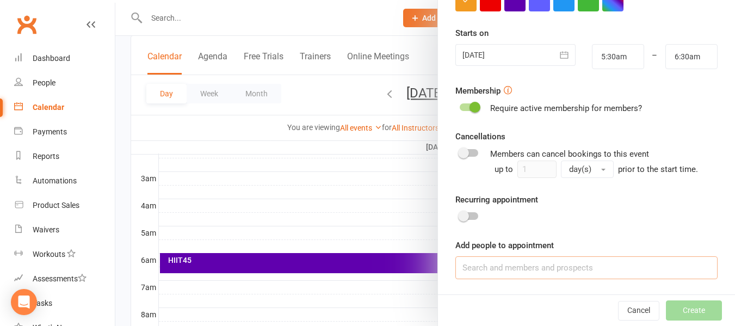
click at [575, 264] on input at bounding box center [587, 267] width 262 height 23
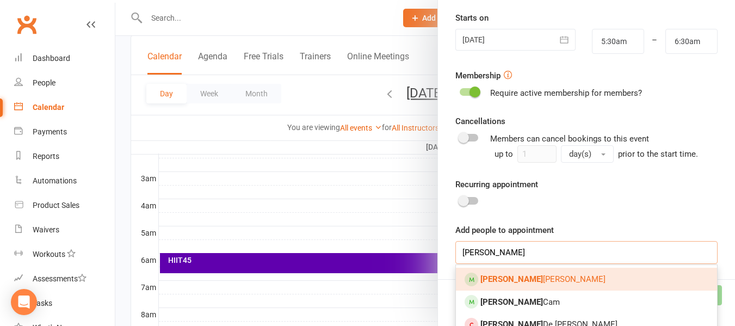
scroll to position [268, 0]
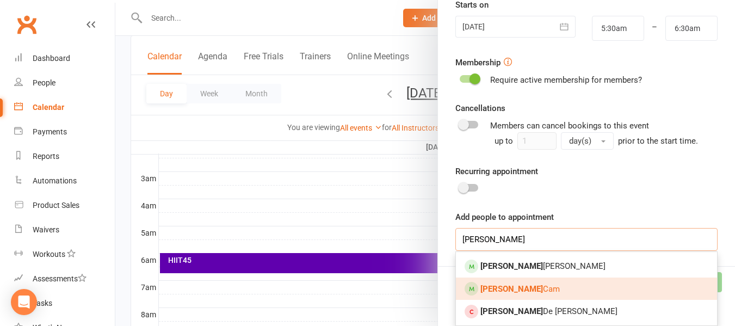
type input "robyn"
click at [543, 291] on link "Robyn Cam" at bounding box center [586, 289] width 261 height 23
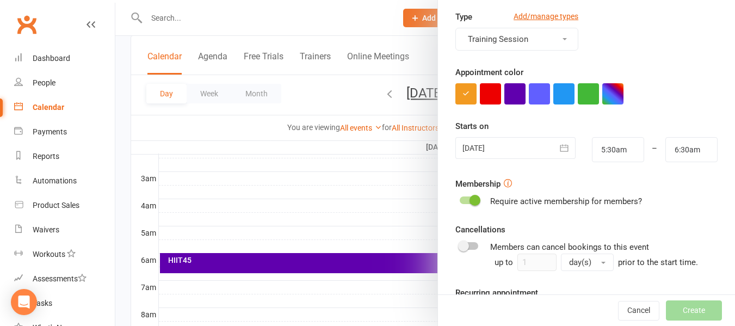
scroll to position [0, 0]
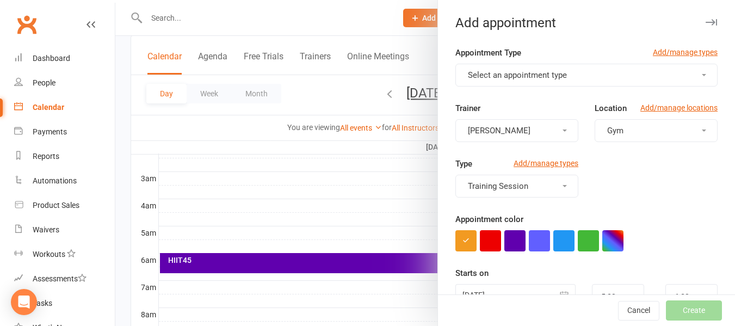
click at [516, 69] on button "Select an appointment type" at bounding box center [587, 75] width 262 height 23
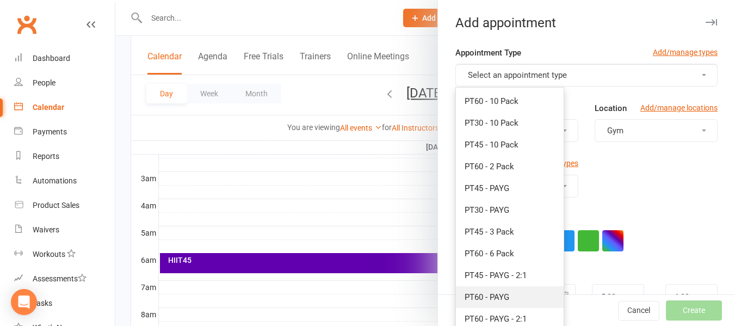
click at [514, 291] on link "PT60 - PAYG" at bounding box center [510, 297] width 108 height 22
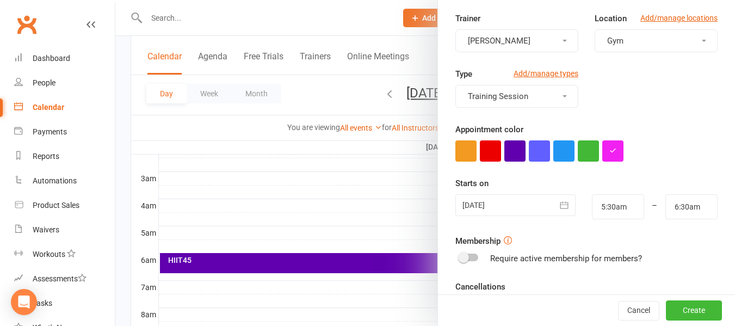
scroll to position [271, 0]
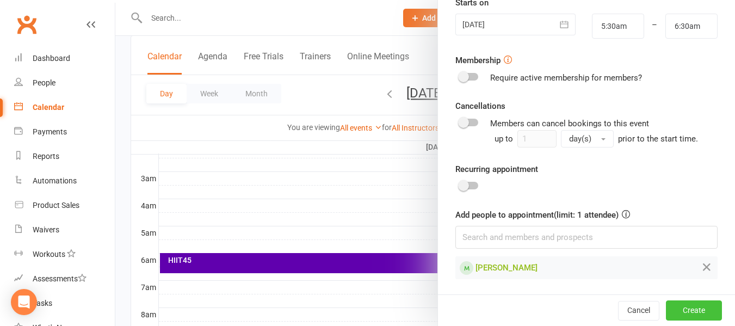
click at [680, 312] on button "Create" at bounding box center [694, 311] width 56 height 20
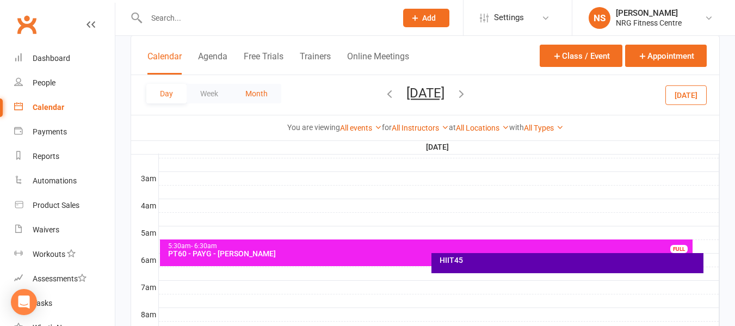
click at [263, 88] on button "Month" at bounding box center [257, 94] width 50 height 20
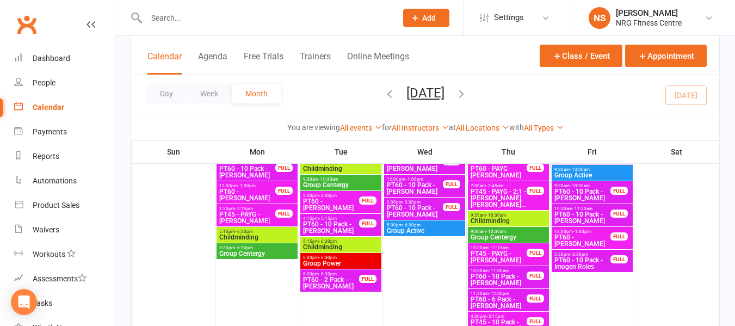
click at [209, 20] on input "text" at bounding box center [266, 17] width 246 height 15
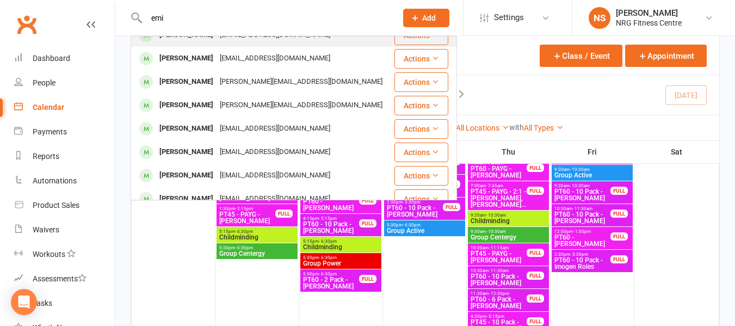
scroll to position [0, 0]
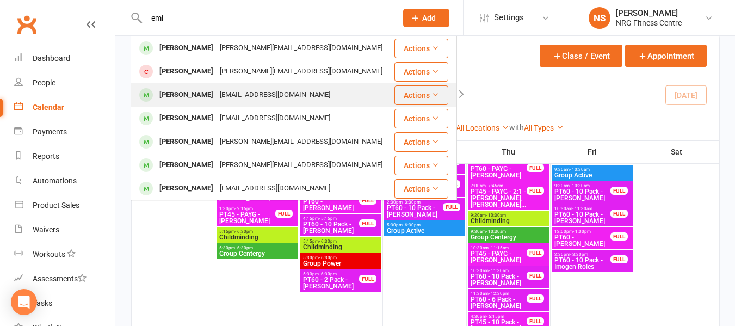
type input "emi"
click at [217, 97] on div "emilyhursttt@gmail.com" at bounding box center [275, 95] width 117 height 16
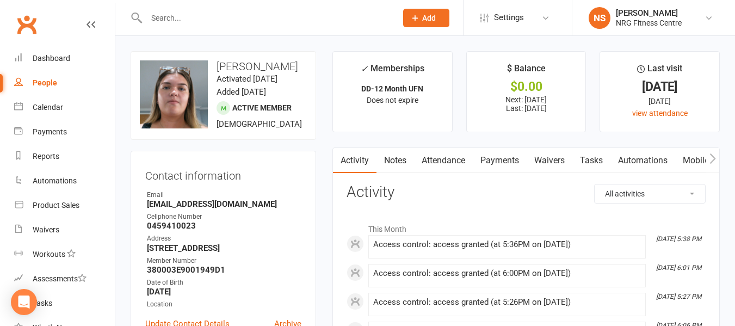
click at [60, 85] on link "People" at bounding box center [64, 83] width 101 height 24
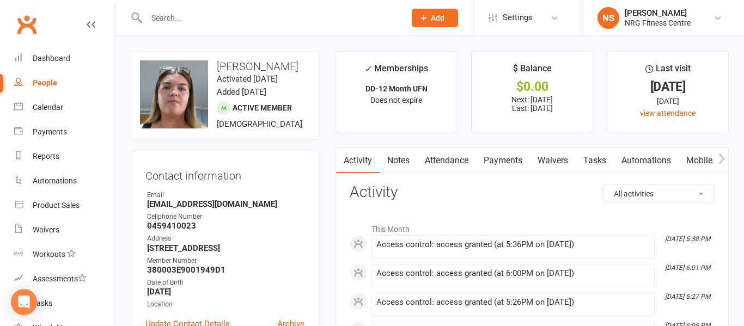
select select "100"
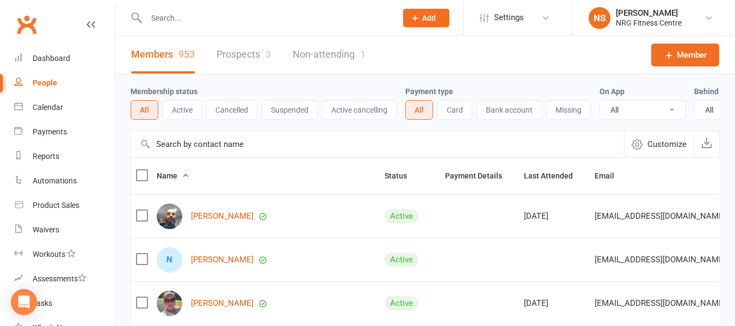
click at [239, 24] on input "text" at bounding box center [266, 17] width 246 height 15
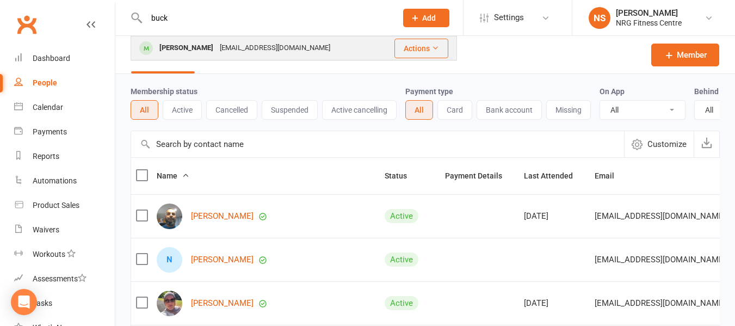
type input "buck"
click at [217, 44] on div "[EMAIL_ADDRESS][DOMAIN_NAME]" at bounding box center [275, 48] width 117 height 16
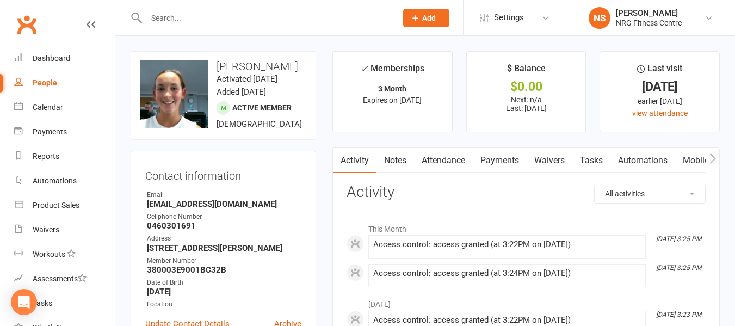
click at [47, 82] on div "People" at bounding box center [45, 82] width 24 height 9
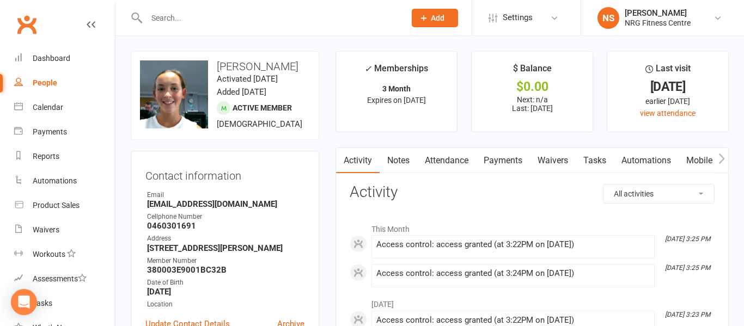
select select "100"
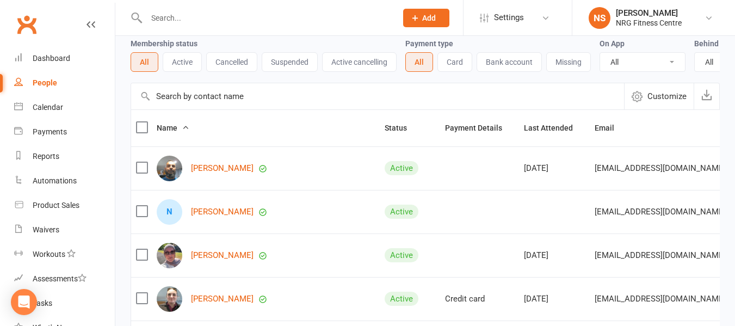
scroll to position [109, 0]
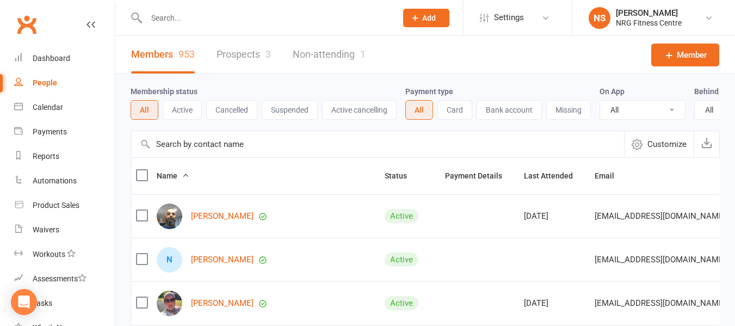
select select "100"
click at [38, 111] on div "Calendar" at bounding box center [48, 107] width 30 height 9
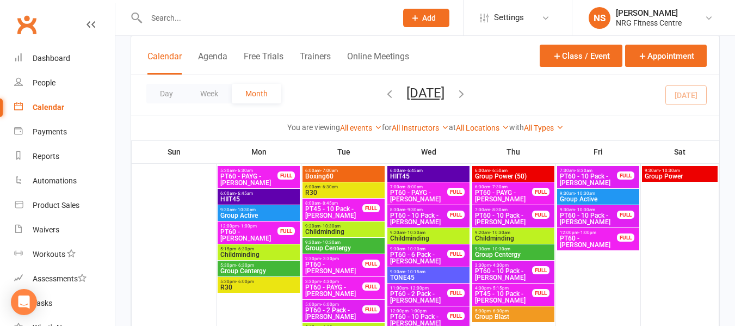
scroll to position [925, 0]
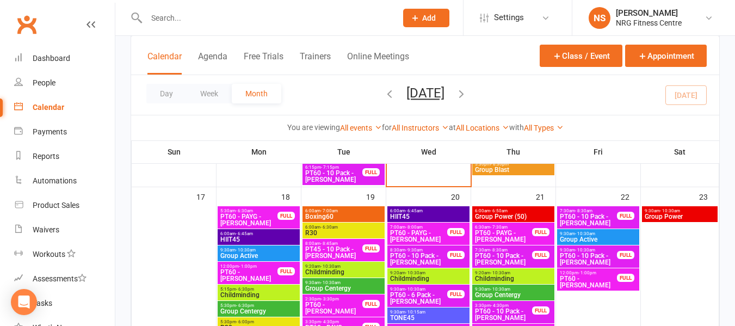
click at [419, 259] on span "PT60 - 10 Pack - [PERSON_NAME]" at bounding box center [419, 259] width 58 height 13
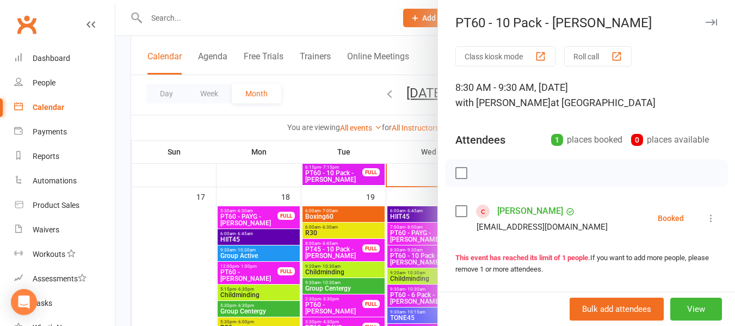
click at [213, 131] on div at bounding box center [425, 163] width 620 height 326
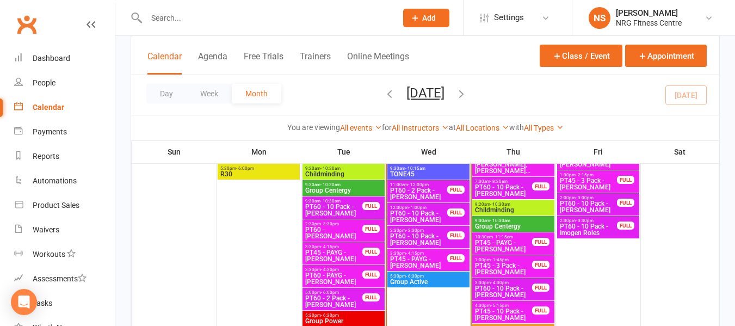
scroll to position [817, 0]
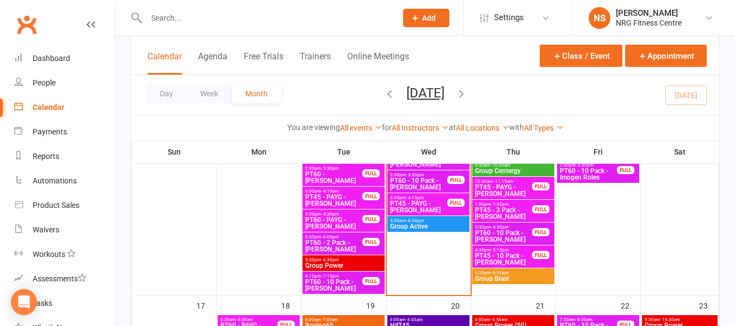
click at [419, 204] on span "PT45 - PAYG - [PERSON_NAME]" at bounding box center [419, 206] width 58 height 13
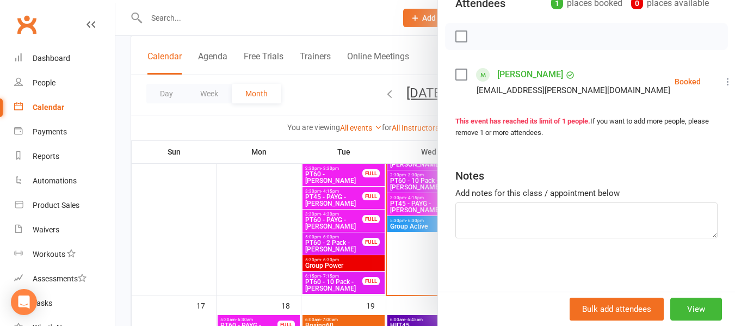
scroll to position [138, 0]
click at [681, 308] on button "View" at bounding box center [697, 309] width 52 height 23
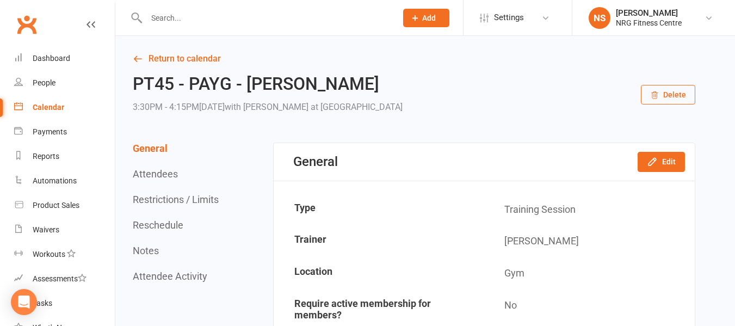
click at [691, 93] on button "Delete" at bounding box center [668, 95] width 54 height 20
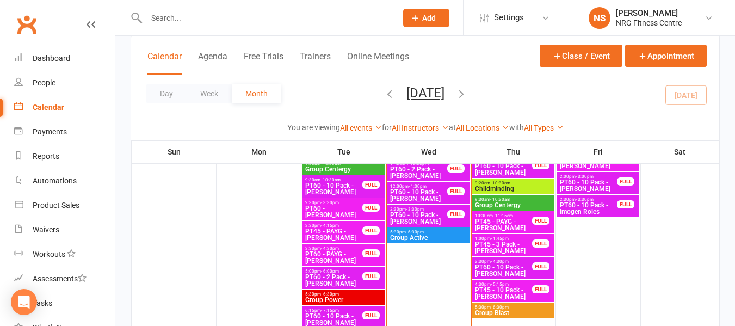
scroll to position [708, 0]
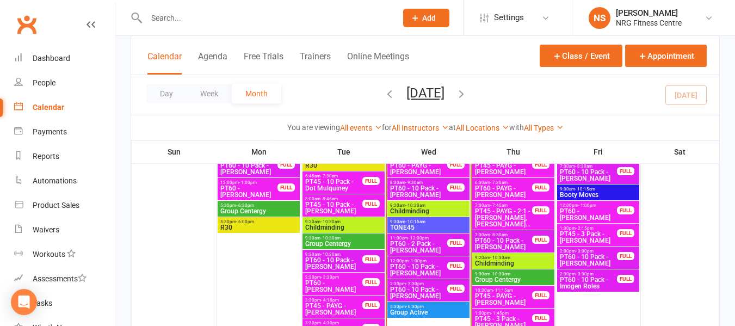
click at [146, 99] on div "Day Week Month [DATE] [DATE] Sun Mon Tue Wed Thu Fri Sat 27 28 29 30 31 01 02 0…" at bounding box center [425, 95] width 588 height 40
click at [152, 94] on button "Day" at bounding box center [166, 94] width 40 height 20
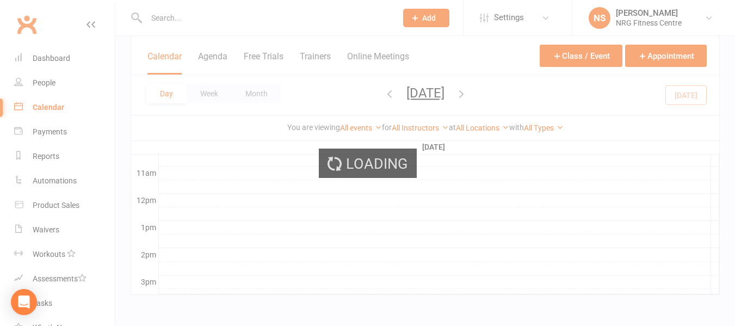
scroll to position [468, 0]
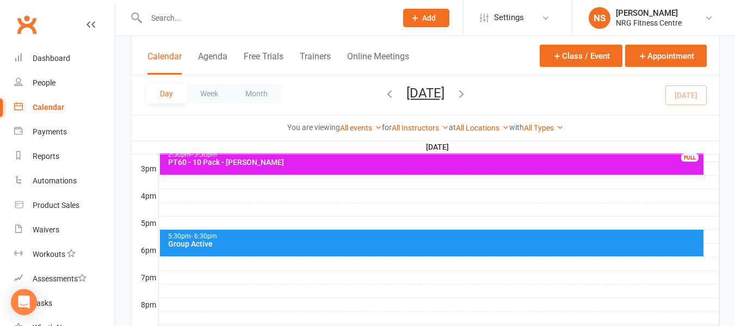
click at [468, 92] on icon "button" at bounding box center [462, 94] width 12 height 12
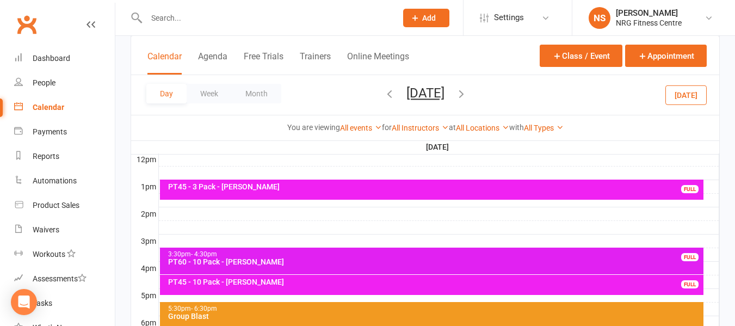
scroll to position [413, 0]
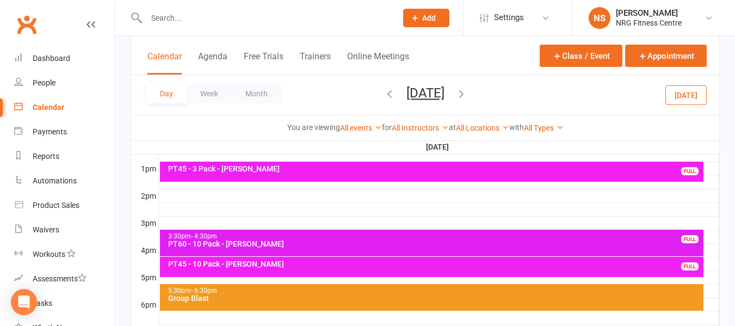
click at [168, 223] on div at bounding box center [439, 223] width 561 height 13
click at [187, 197] on button "Add Appointment" at bounding box center [173, 198] width 63 height 13
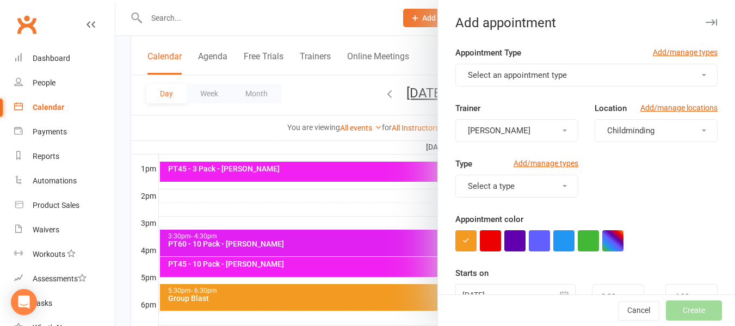
click at [621, 132] on span "Childminding" at bounding box center [631, 131] width 47 height 10
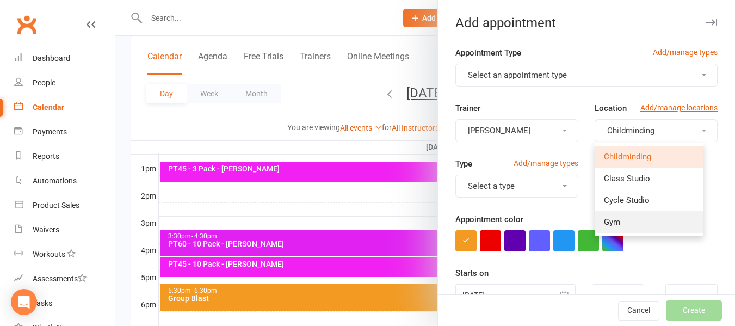
click at [617, 228] on link "Gym" at bounding box center [650, 222] width 108 height 22
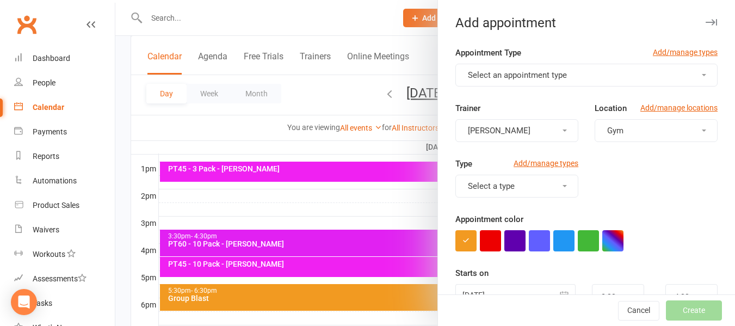
click at [548, 187] on button "Select a type" at bounding box center [517, 186] width 123 height 23
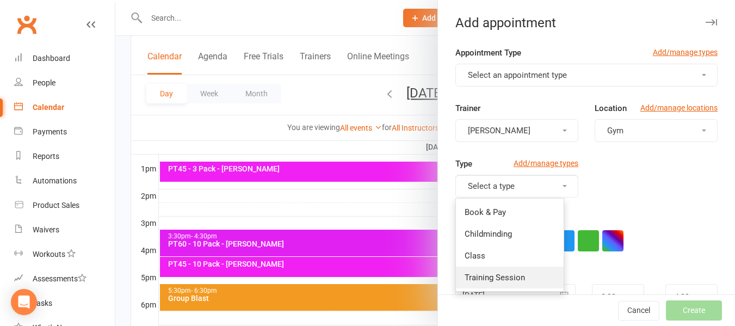
click at [496, 280] on span "Training Session" at bounding box center [495, 278] width 60 height 10
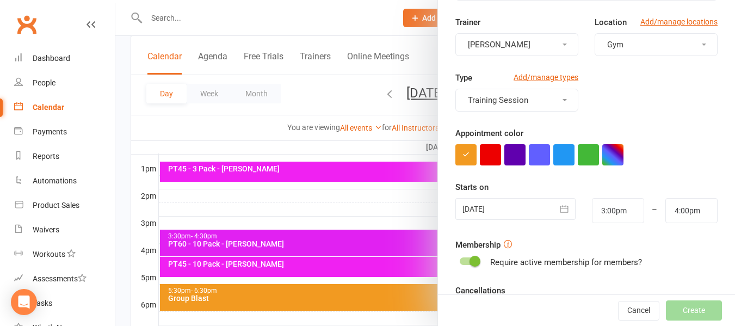
scroll to position [163, 0]
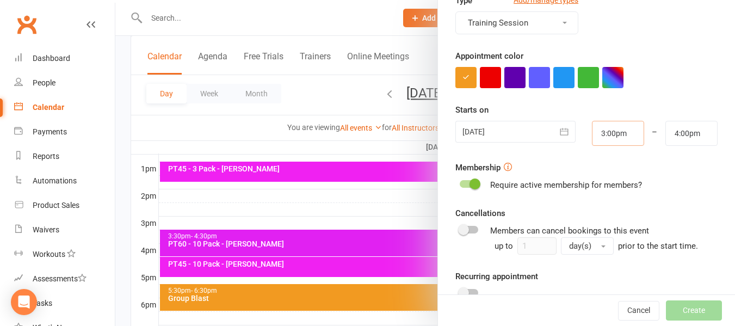
click at [616, 130] on input "3:00pm" at bounding box center [618, 133] width 52 height 25
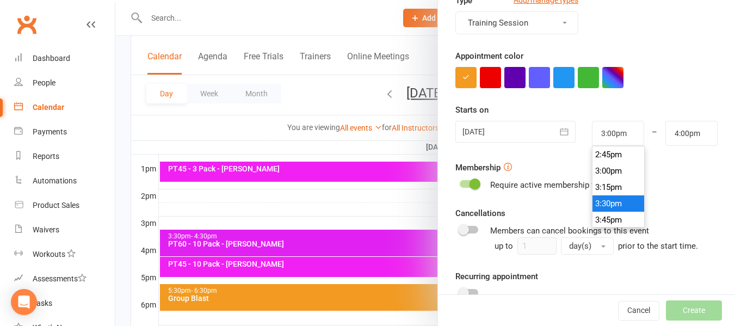
type input "3:30pm"
click at [608, 206] on li "3:30pm" at bounding box center [619, 203] width 52 height 16
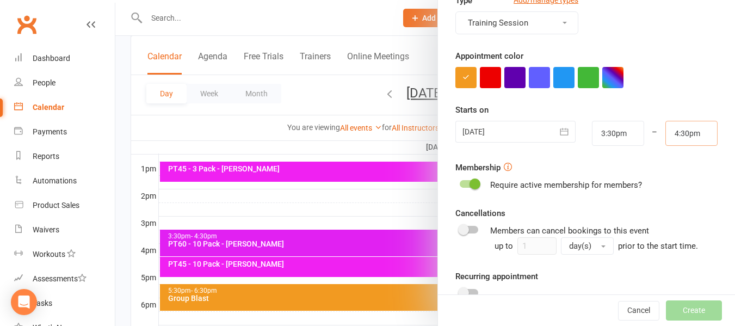
click at [671, 129] on input "4:30pm" at bounding box center [692, 133] width 52 height 25
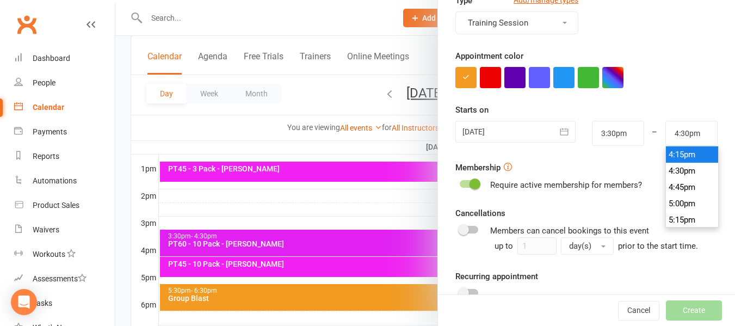
type input "4:15pm"
click at [670, 157] on li "4:15pm" at bounding box center [692, 154] width 52 height 16
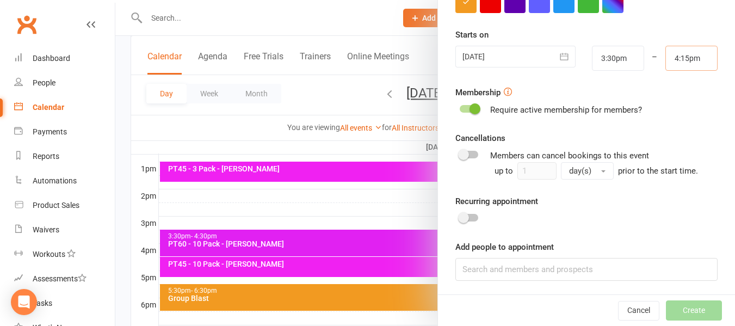
scroll to position [240, 0]
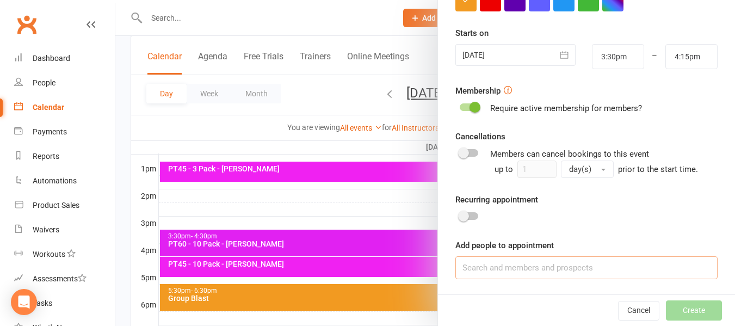
click at [555, 262] on input at bounding box center [587, 267] width 262 height 23
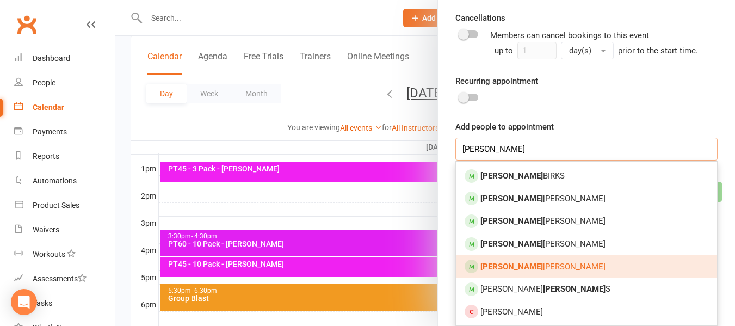
type input "liam"
click at [532, 261] on link "Liam sneddon" at bounding box center [586, 266] width 261 height 23
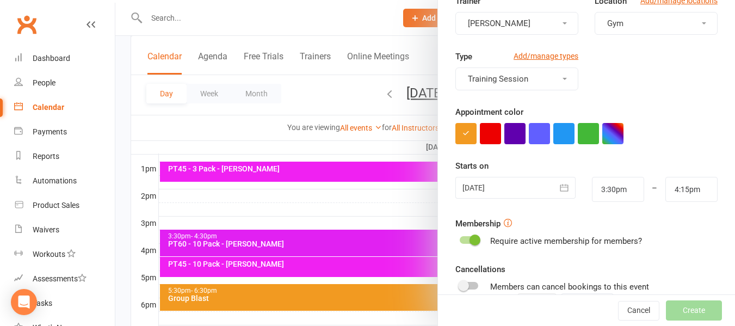
scroll to position [0, 0]
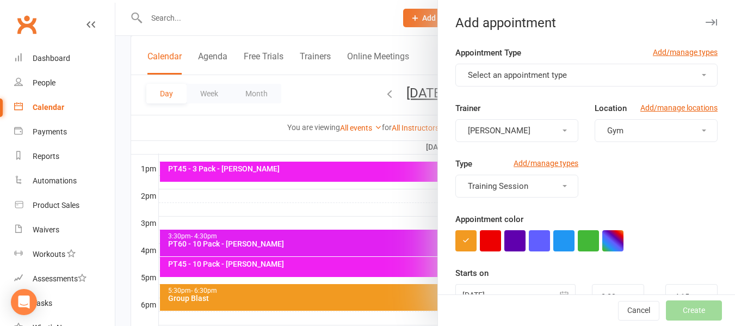
click at [553, 72] on span "Select an appointment type" at bounding box center [517, 75] width 99 height 10
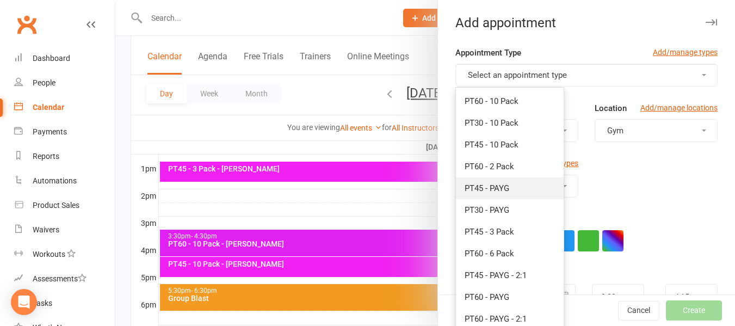
click at [508, 190] on link "PT45 - PAYG" at bounding box center [510, 188] width 108 height 22
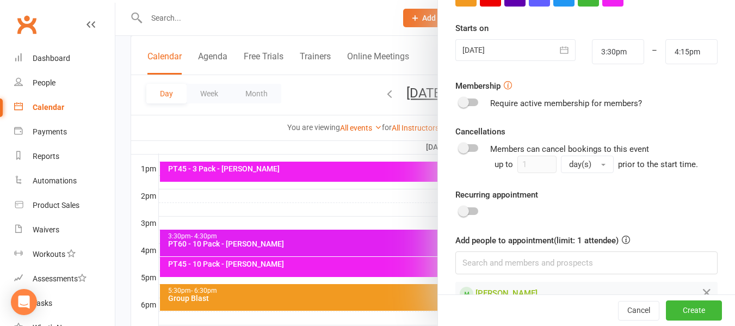
scroll to position [271, 0]
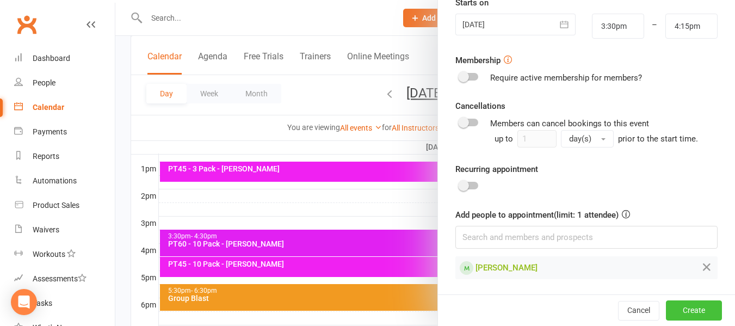
click at [676, 310] on button "Create" at bounding box center [694, 311] width 56 height 20
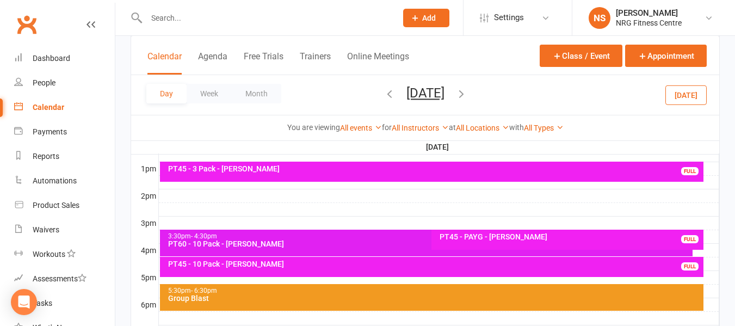
click at [49, 104] on div "Calendar" at bounding box center [49, 107] width 32 height 9
click at [262, 87] on button "Month" at bounding box center [257, 94] width 50 height 20
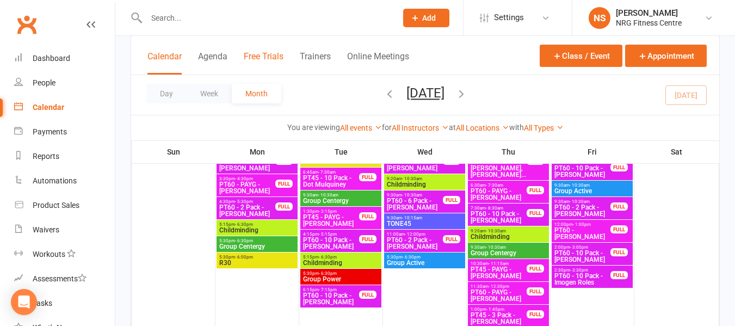
click at [254, 58] on button "Free Trials" at bounding box center [264, 62] width 40 height 23
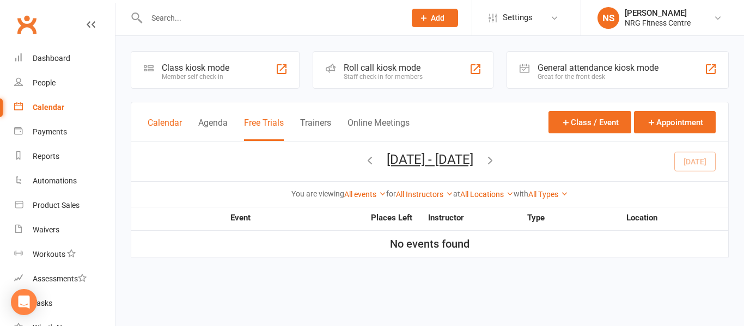
click at [161, 119] on button "Calendar" at bounding box center [165, 129] width 34 height 23
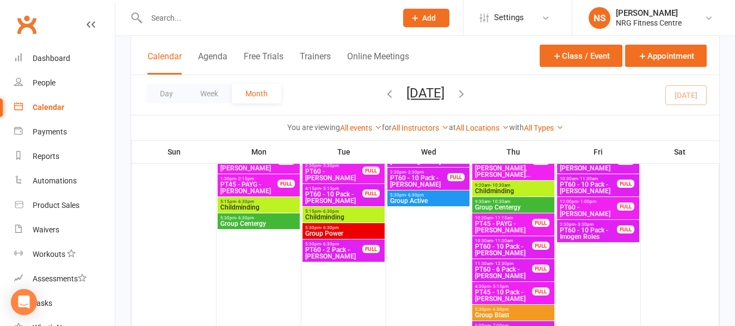
scroll to position [218, 0]
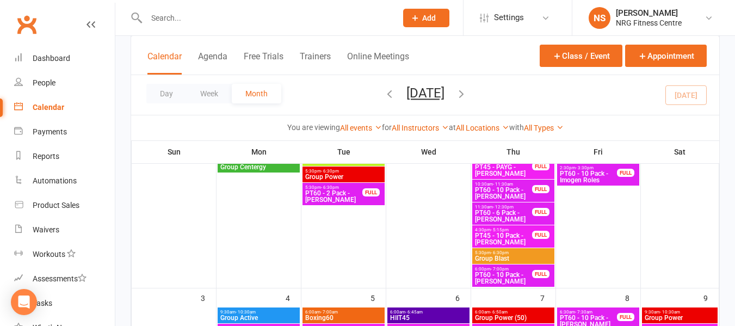
click at [232, 6] on div at bounding box center [260, 17] width 259 height 35
click at [224, 22] on input "text" at bounding box center [266, 17] width 246 height 15
paste input "Gracie_Moles"
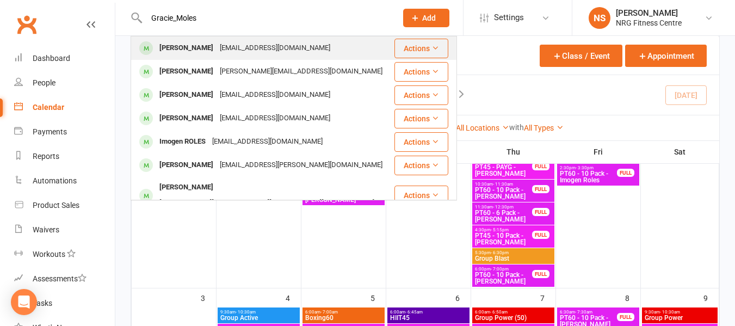
type input "Gracie_Moles"
click at [194, 45] on div "Gracie Moles" at bounding box center [186, 48] width 60 height 16
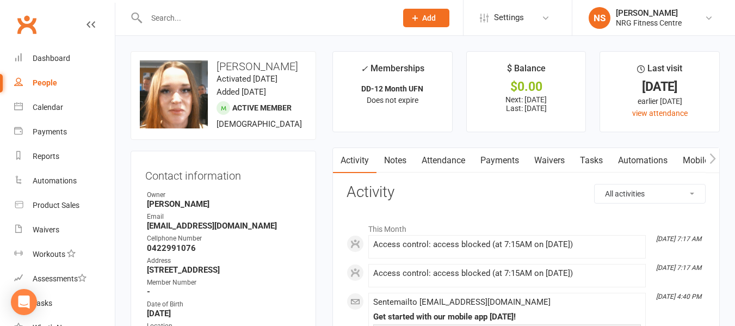
click at [504, 162] on link "Payments" at bounding box center [500, 160] width 54 height 25
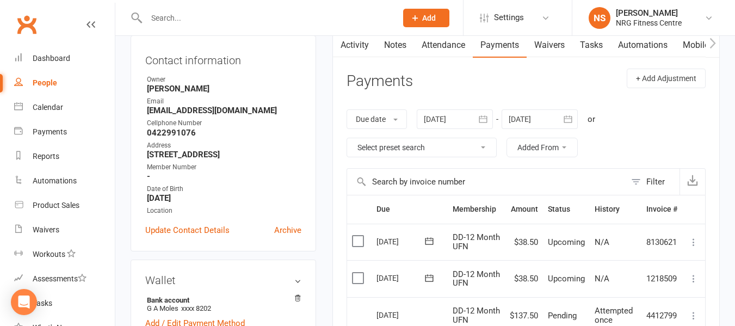
scroll to position [109, 0]
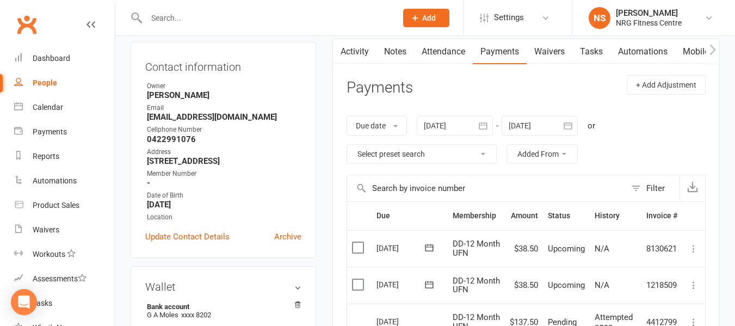
click at [716, 54] on icon "button" at bounding box center [713, 49] width 7 height 11
click at [601, 51] on link "Access Control" at bounding box center [613, 51] width 72 height 25
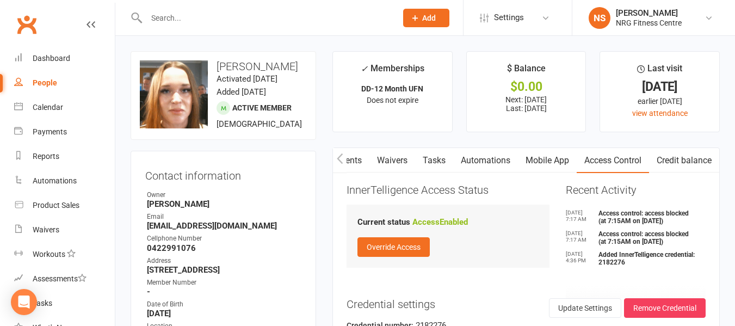
click at [357, 157] on link "Payments" at bounding box center [343, 160] width 54 height 25
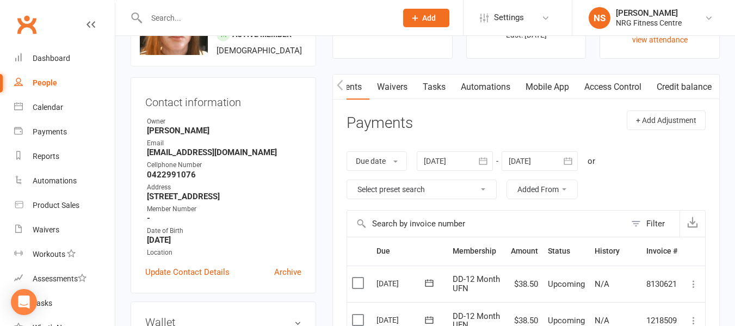
scroll to position [54, 0]
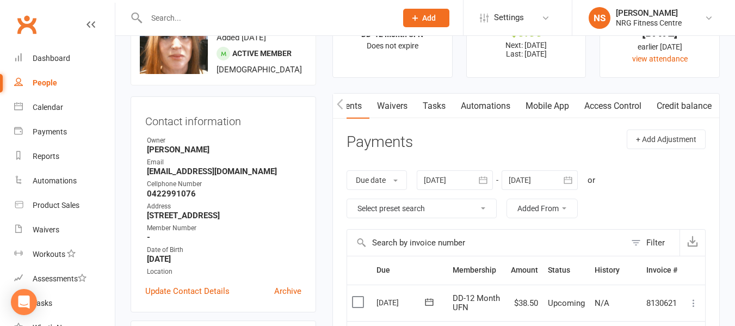
click at [341, 108] on icon "button" at bounding box center [340, 104] width 7 height 11
click at [434, 110] on link "Attendance" at bounding box center [443, 106] width 59 height 25
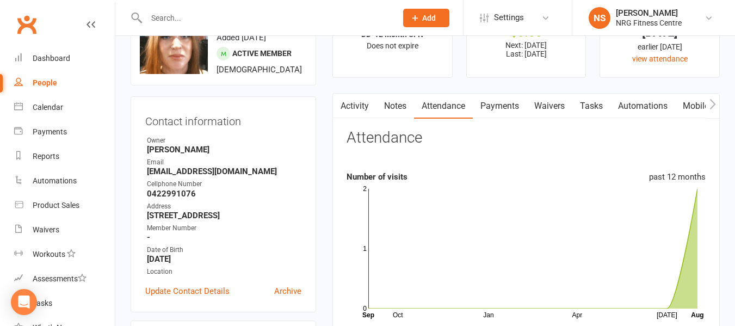
click at [393, 107] on link "Notes" at bounding box center [396, 106] width 38 height 25
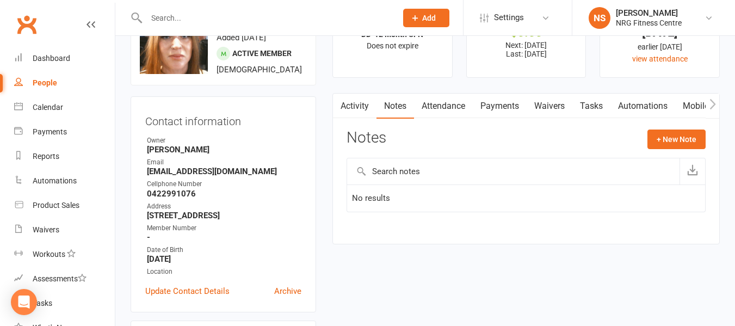
click at [363, 109] on link "Activity" at bounding box center [355, 106] width 44 height 25
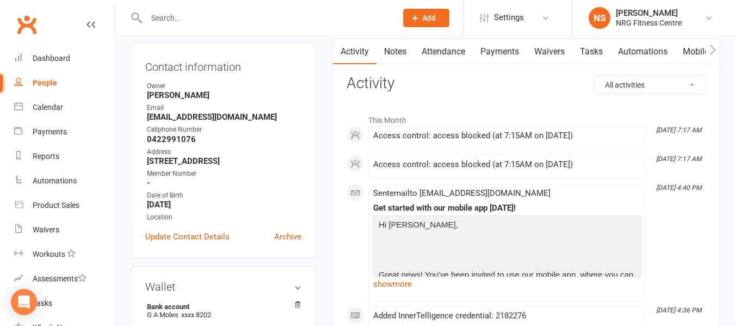
scroll to position [54, 0]
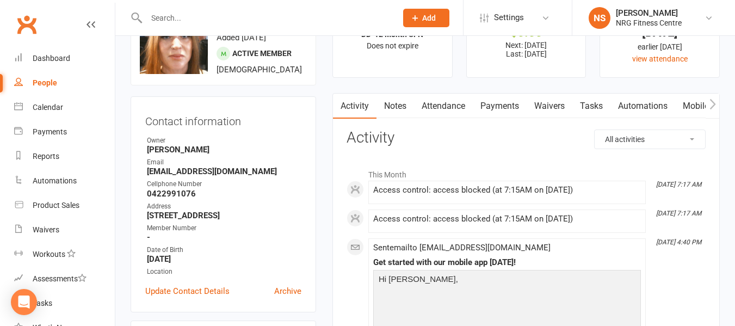
click at [715, 107] on icon "button" at bounding box center [713, 104] width 7 height 11
click at [339, 101] on icon "button" at bounding box center [340, 104] width 7 height 11
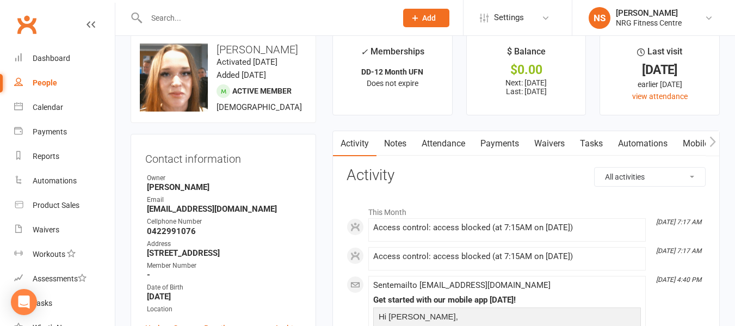
scroll to position [0, 0]
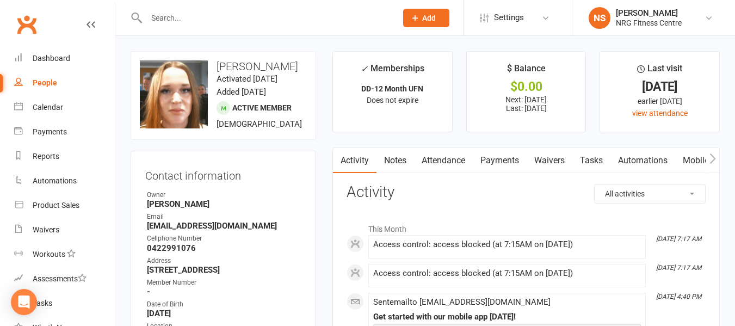
click at [221, 15] on input "text" at bounding box center [266, 17] width 246 height 15
paste input "Malcolm_CALLAGHAN_"
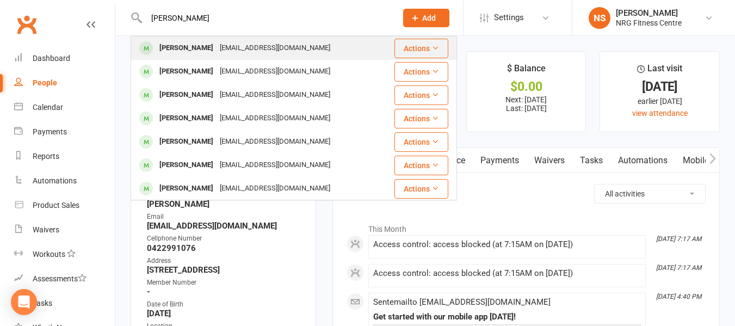
type input "Malcolm_CALLAGHAN_"
click at [235, 46] on div "mal_callaghan@hotmail.com" at bounding box center [275, 48] width 117 height 16
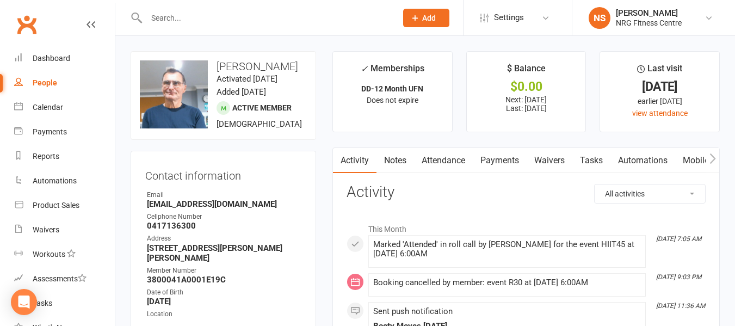
click at [58, 84] on link "People" at bounding box center [64, 83] width 101 height 24
select select "100"
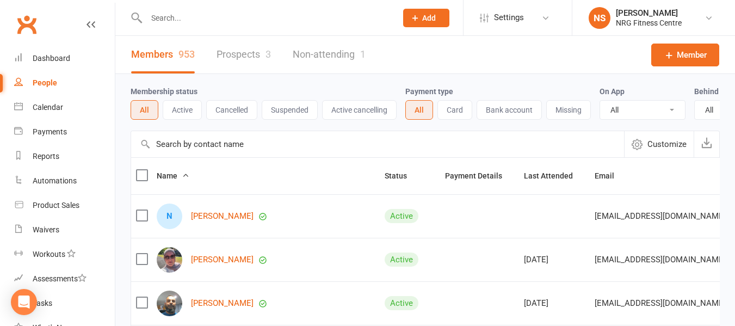
click at [177, 22] on input "text" at bounding box center [266, 17] width 246 height 15
paste input "[PERSON_NAME]"
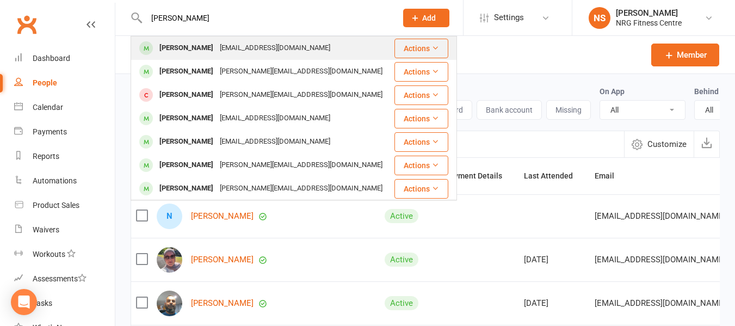
type input "[PERSON_NAME]"
click at [231, 49] on div "[EMAIL_ADDRESS][DOMAIN_NAME]" at bounding box center [275, 48] width 117 height 16
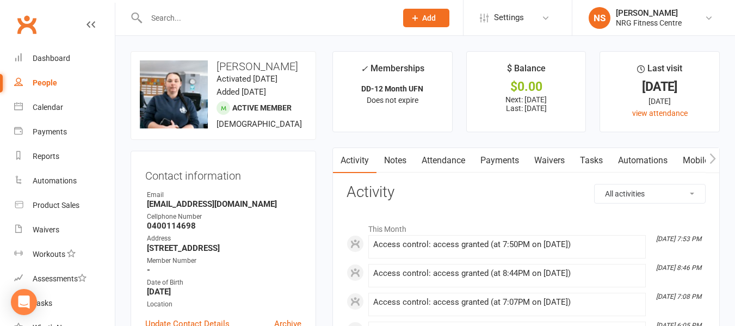
drag, startPoint x: 50, startPoint y: 81, endPoint x: 125, endPoint y: 36, distance: 86.9
click at [50, 81] on div "People" at bounding box center [45, 82] width 24 height 9
select select "100"
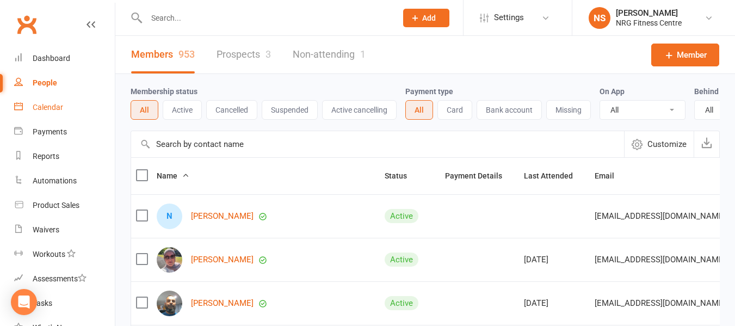
click at [69, 115] on link "Calendar" at bounding box center [64, 107] width 101 height 24
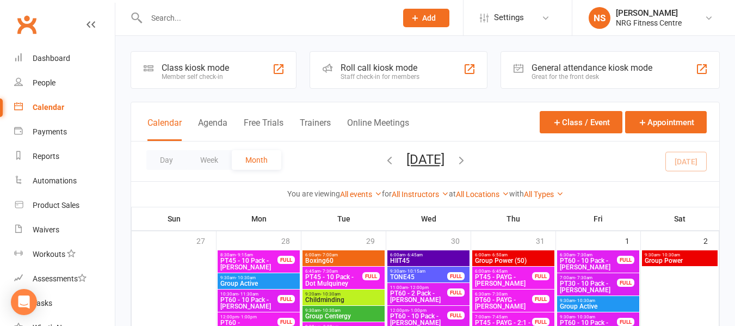
click at [157, 15] on input "text" at bounding box center [266, 17] width 246 height 15
paste input "Madeleine Serle"
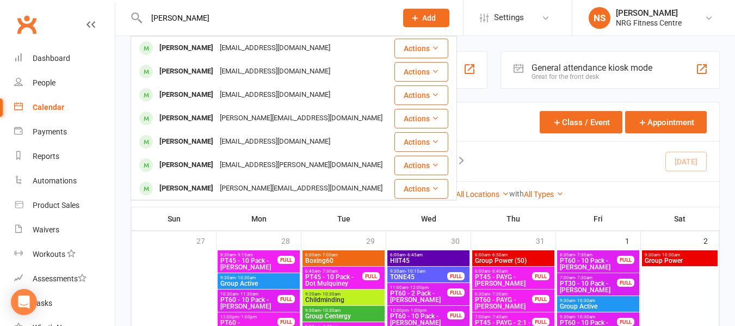
type input "Madeleine Serle"
click at [189, 52] on div "Madeleine Serle" at bounding box center [186, 48] width 60 height 16
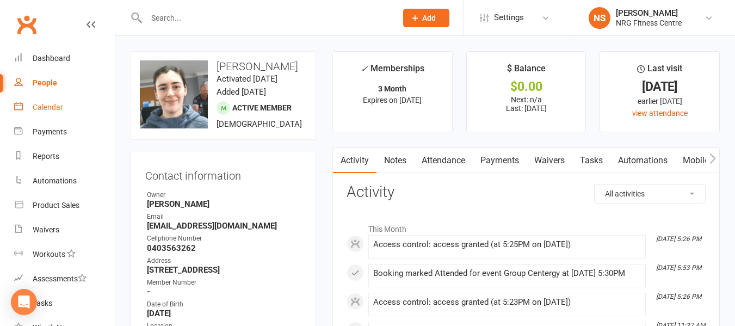
click at [58, 107] on div "Calendar" at bounding box center [48, 107] width 30 height 9
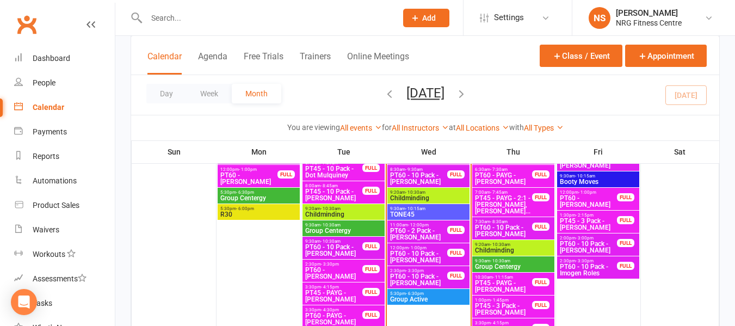
scroll to position [817, 0]
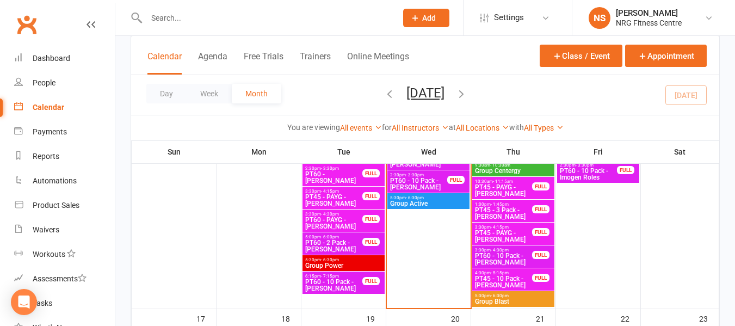
click at [452, 201] on span "Group Active" at bounding box center [429, 203] width 78 height 7
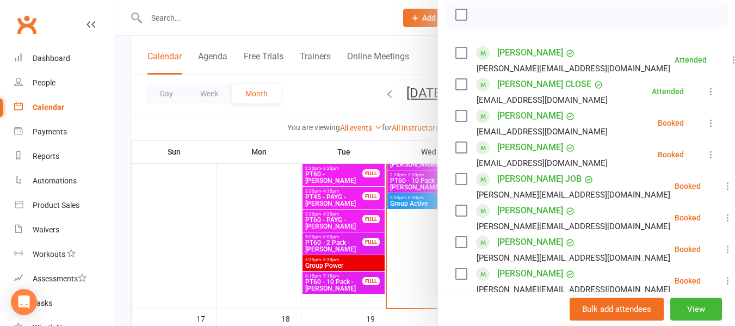
scroll to position [163, 0]
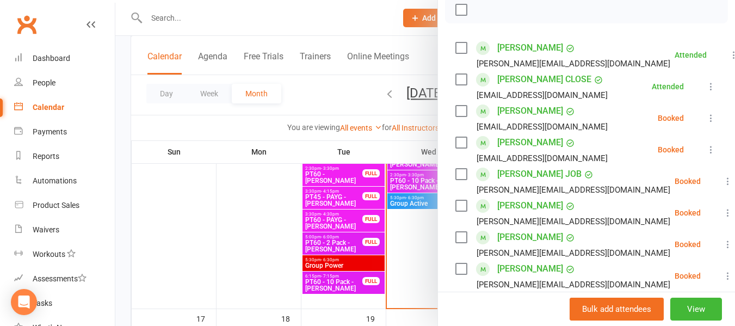
click at [461, 117] on label at bounding box center [461, 111] width 11 height 11
click at [457, 148] on label at bounding box center [461, 142] width 11 height 11
click at [456, 180] on label at bounding box center [461, 174] width 11 height 11
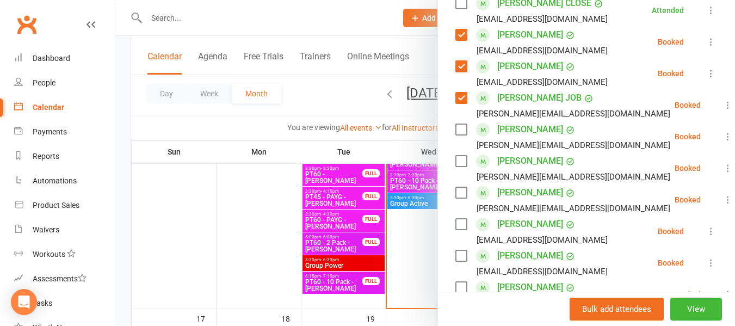
scroll to position [327, 0]
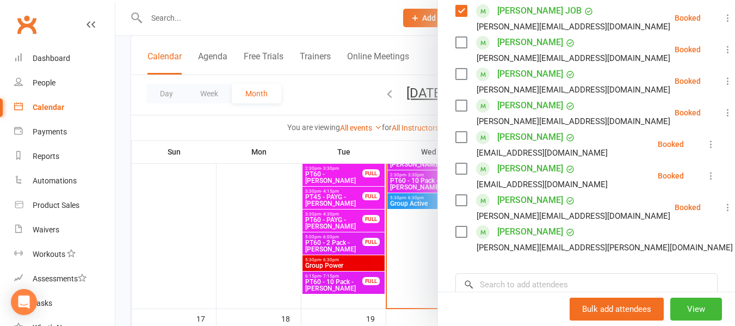
click at [456, 48] on label at bounding box center [461, 42] width 11 height 11
click at [456, 79] on label at bounding box center [461, 74] width 11 height 11
click at [456, 111] on label at bounding box center [461, 105] width 11 height 11
click at [456, 143] on label at bounding box center [461, 137] width 11 height 11
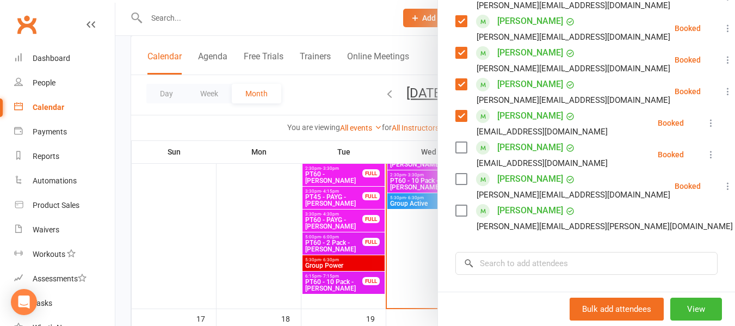
scroll to position [381, 0]
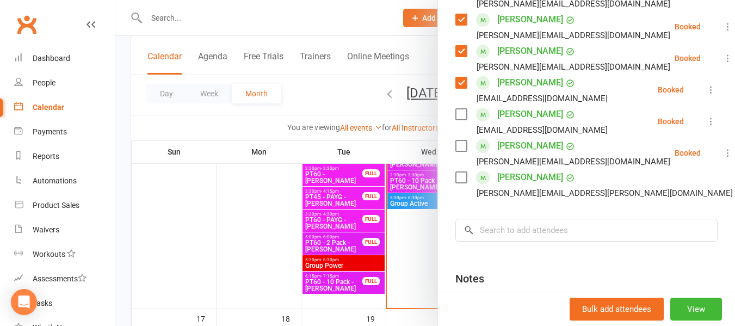
click at [456, 120] on label at bounding box center [461, 114] width 11 height 11
click at [456, 151] on label at bounding box center [461, 145] width 11 height 11
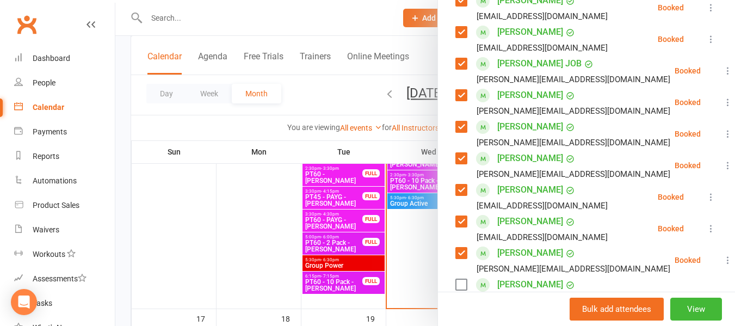
scroll to position [109, 0]
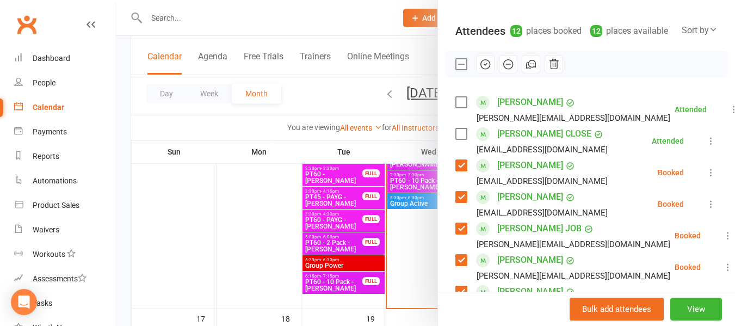
drag, startPoint x: 483, startPoint y: 76, endPoint x: 426, endPoint y: 33, distance: 71.4
click at [483, 70] on icon "button" at bounding box center [486, 64] width 12 height 12
click at [319, 106] on div at bounding box center [425, 163] width 620 height 326
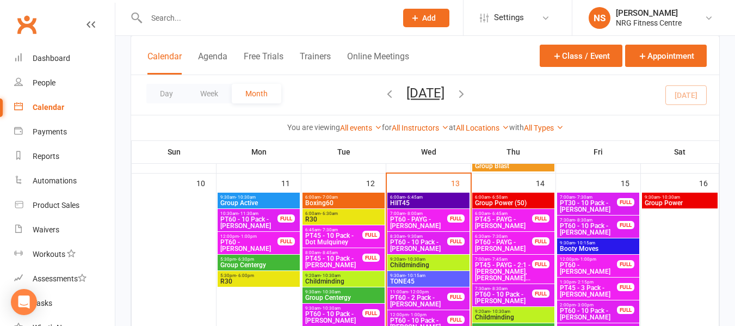
scroll to position [653, 0]
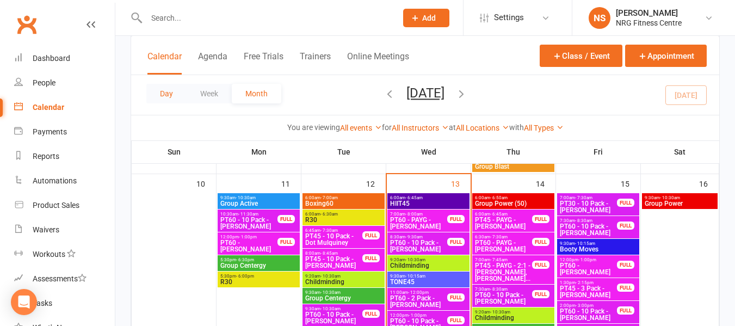
click at [169, 100] on button "Day" at bounding box center [166, 94] width 40 height 20
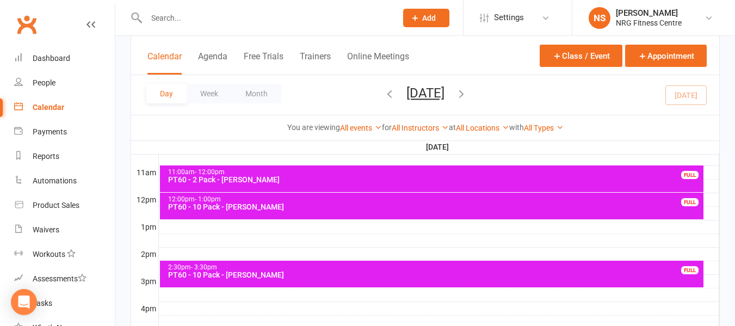
scroll to position [0, 0]
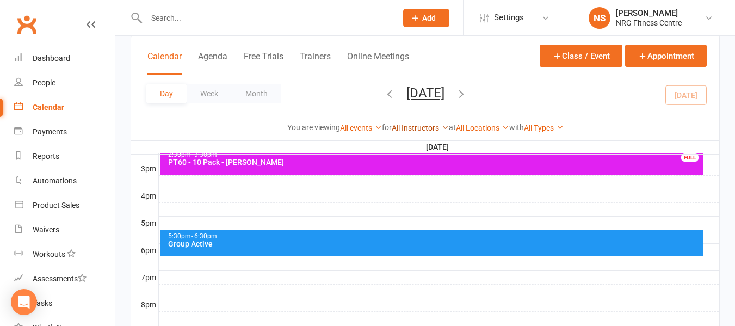
click at [435, 126] on link "All Instructors" at bounding box center [420, 128] width 57 height 9
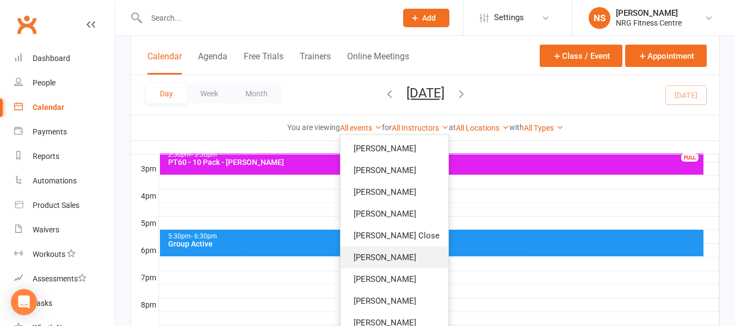
click at [370, 258] on link "[PERSON_NAME]" at bounding box center [395, 258] width 108 height 22
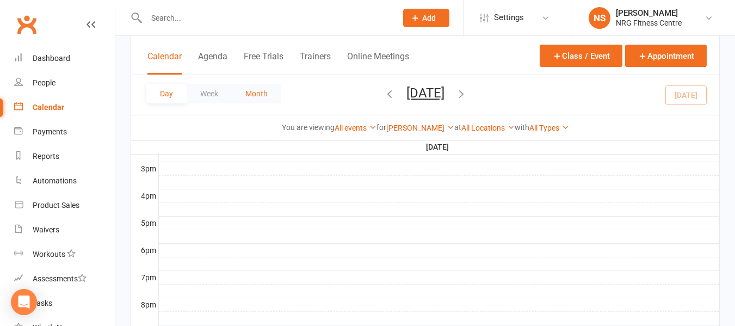
click at [239, 86] on button "Month" at bounding box center [257, 94] width 50 height 20
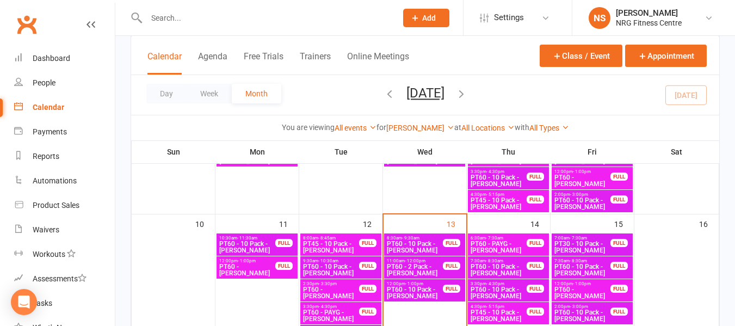
scroll to position [304, 0]
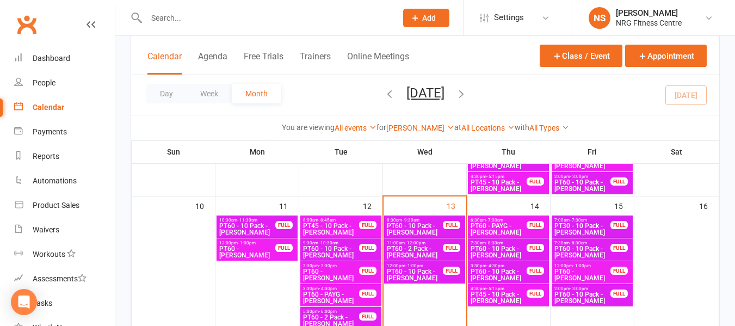
click at [402, 120] on div "You are viewing All events All events Empty events Full events Non-empty events…" at bounding box center [425, 127] width 588 height 25
click at [411, 126] on link "[PERSON_NAME]" at bounding box center [421, 128] width 68 height 9
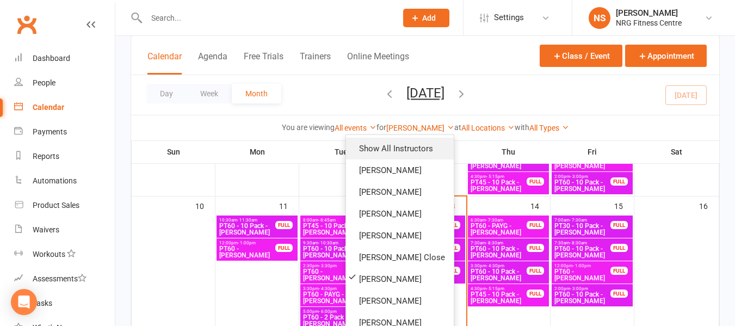
click at [386, 141] on link "Show All Instructors" at bounding box center [400, 149] width 108 height 22
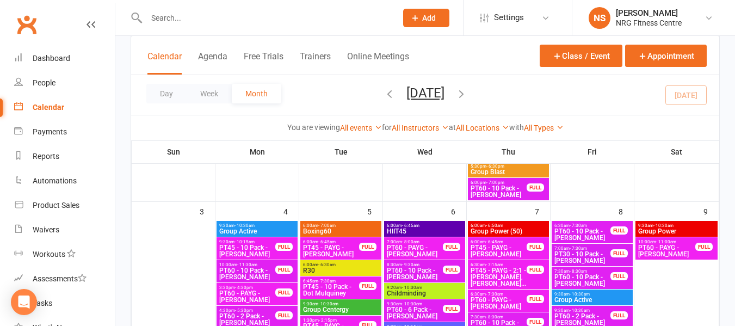
click at [532, 98] on div "Day Week Month August 2025 August 2025 Sun Mon Tue Wed Thu Fri Sat 27 28 29 30 …" at bounding box center [425, 95] width 588 height 40
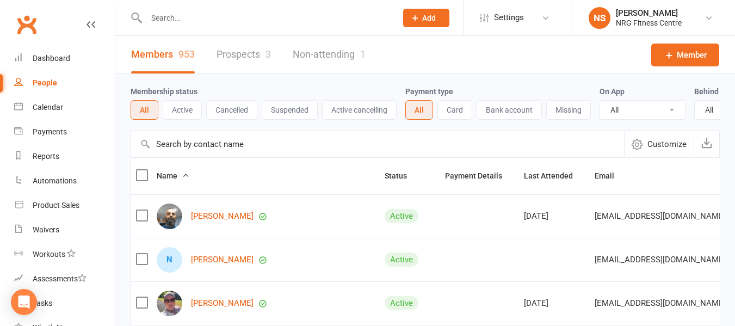
select select "100"
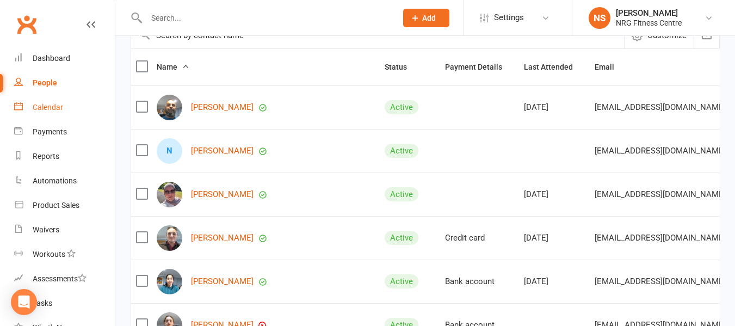
click at [76, 107] on link "Calendar" at bounding box center [64, 107] width 101 height 24
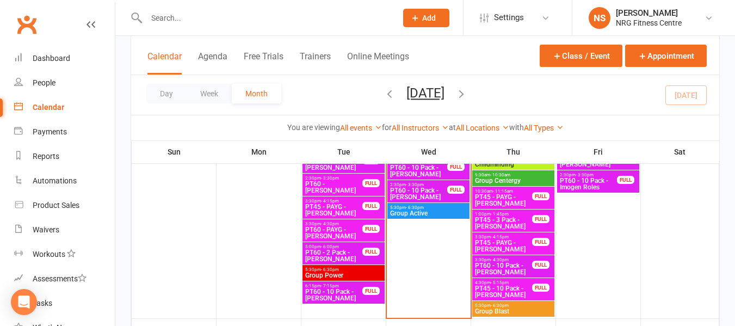
scroll to position [589, 0]
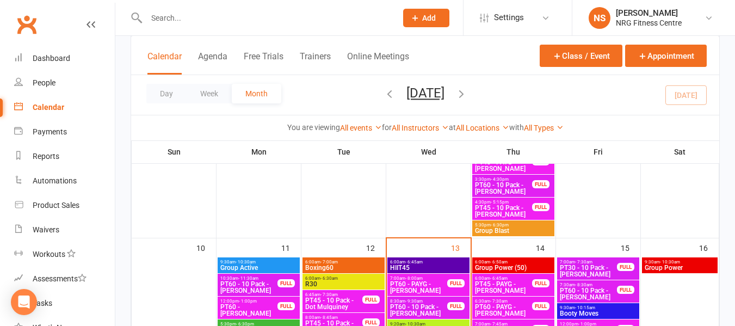
drag, startPoint x: 543, startPoint y: 217, endPoint x: 312, endPoint y: 96, distance: 260.1
click at [312, 96] on div "Day Week Month [DATE] [DATE] Sun Mon Tue Wed Thu Fri Sat 27 28 29 30 31 01 02 0…" at bounding box center [425, 95] width 588 height 40
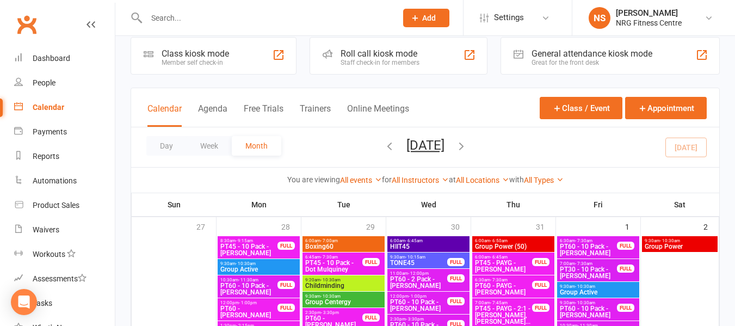
scroll to position [0, 0]
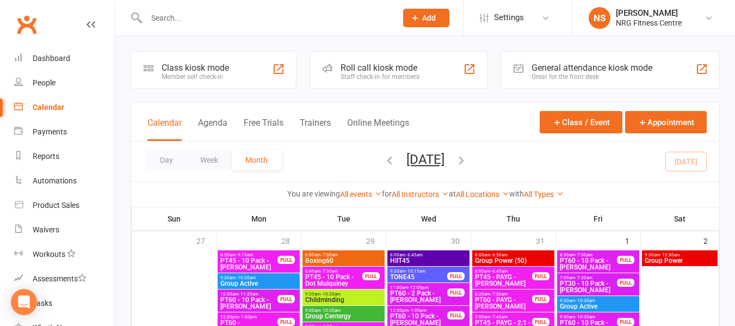
drag, startPoint x: 354, startPoint y: 250, endPoint x: 239, endPoint y: 197, distance: 127.1
click at [239, 197] on div "You are viewing All events All events Empty events Full events Non-empty events…" at bounding box center [425, 194] width 577 height 13
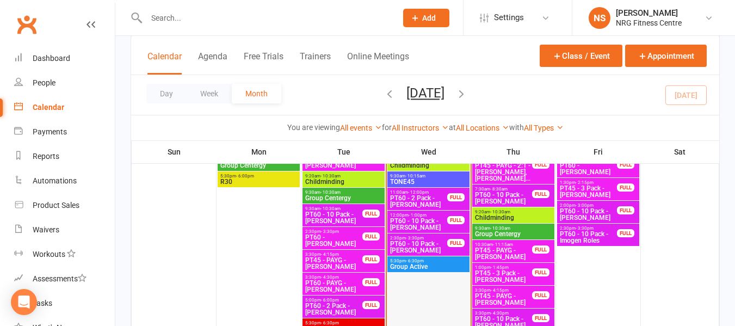
scroll to position [752, 0]
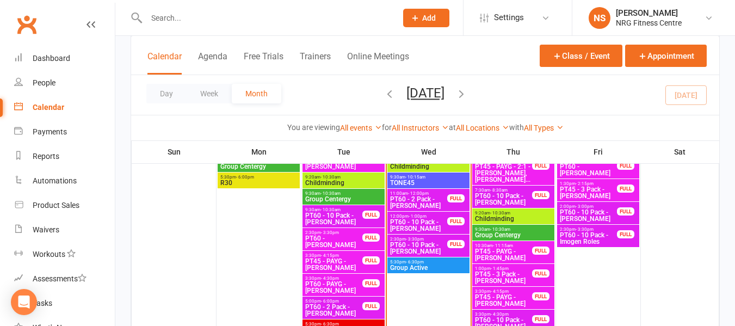
click at [411, 270] on span "Group Active" at bounding box center [429, 268] width 78 height 7
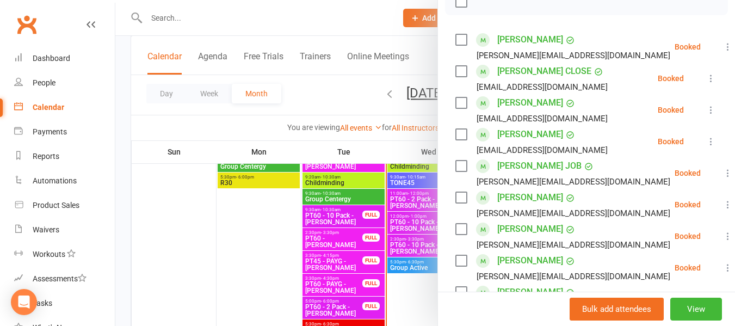
scroll to position [163, 0]
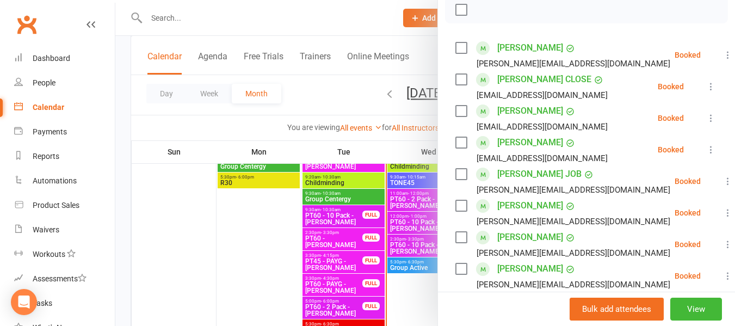
click at [461, 85] on label at bounding box center [461, 79] width 11 height 11
click at [459, 53] on label at bounding box center [461, 47] width 11 height 11
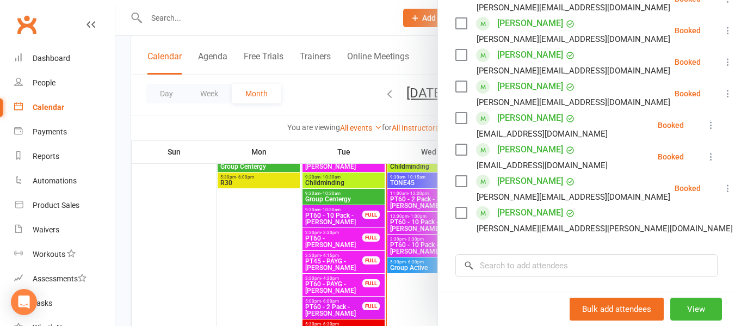
scroll to position [327, 0]
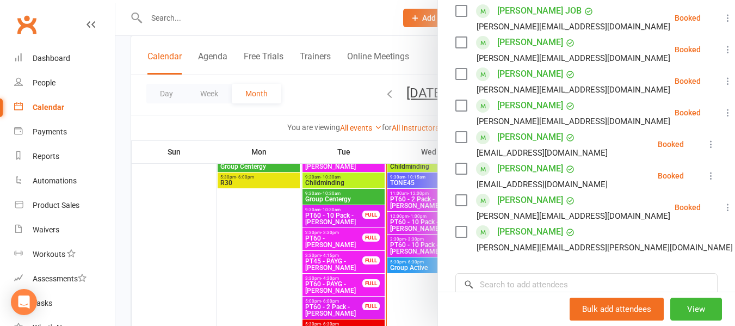
click at [456, 237] on label at bounding box center [461, 231] width 11 height 11
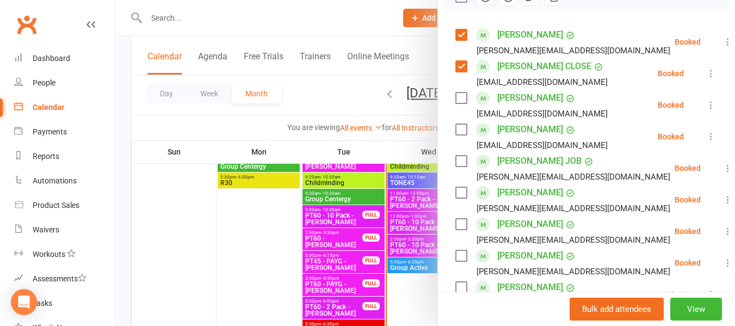
scroll to position [54, 0]
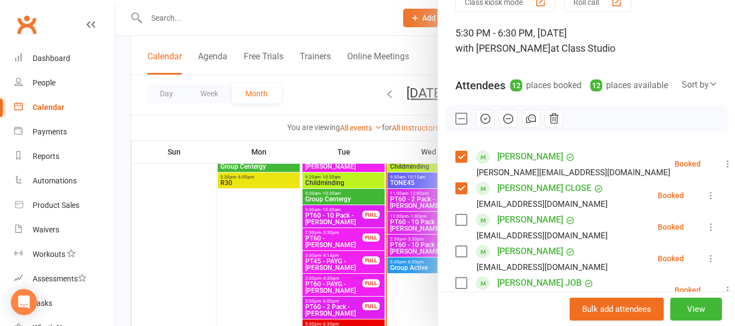
click at [486, 125] on icon "button" at bounding box center [486, 119] width 12 height 12
click at [323, 95] on div at bounding box center [425, 163] width 620 height 326
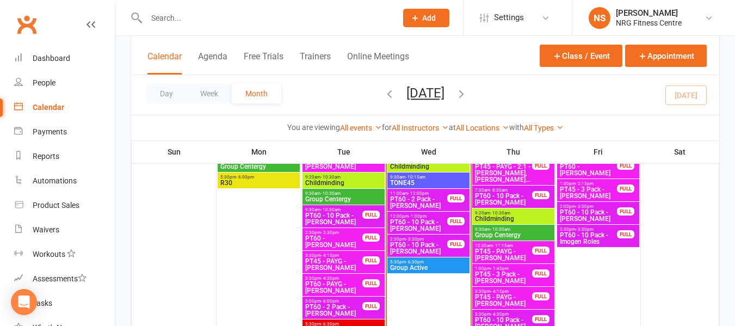
drag, startPoint x: 40, startPoint y: 22, endPoint x: 434, endPoint y: 265, distance: 462.9
click at [434, 265] on span "Group Active" at bounding box center [429, 268] width 78 height 7
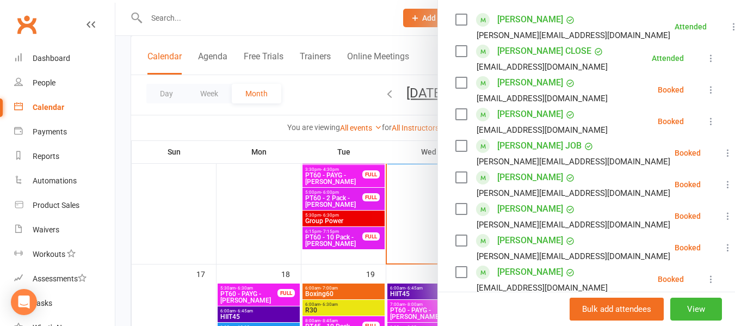
scroll to position [218, 0]
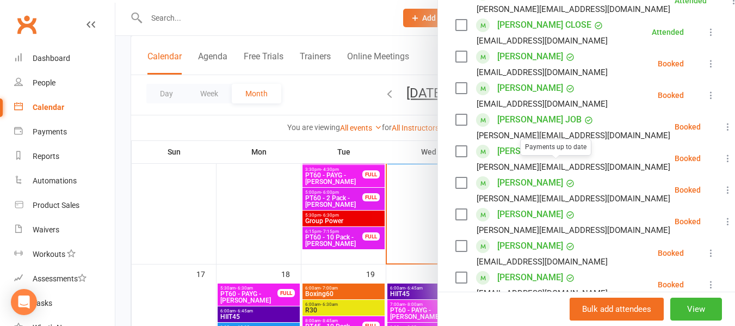
click at [546, 192] on link "[PERSON_NAME]" at bounding box center [531, 182] width 66 height 17
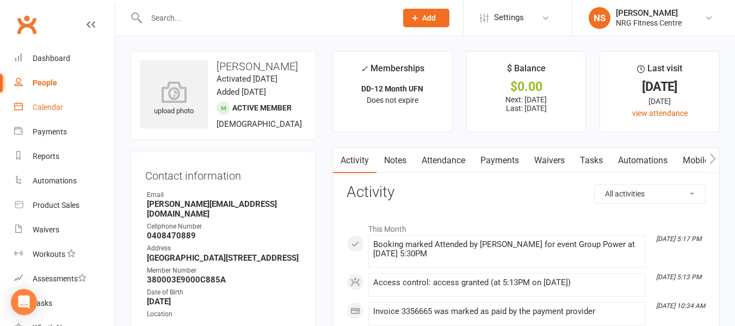
click at [68, 113] on link "Calendar" at bounding box center [64, 107] width 101 height 24
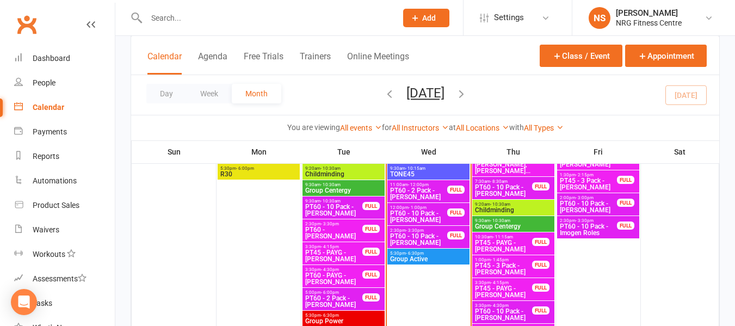
scroll to position [762, 0]
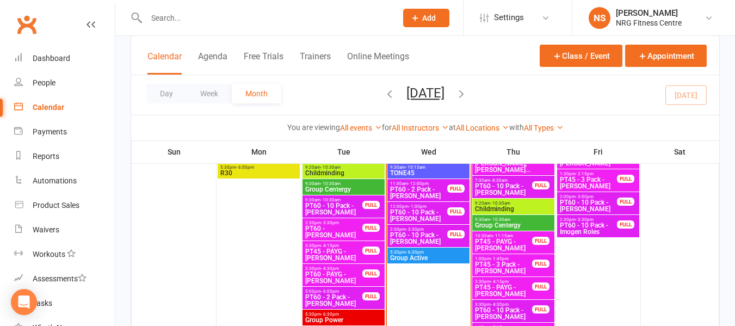
click at [445, 256] on span "Group Active" at bounding box center [429, 258] width 78 height 7
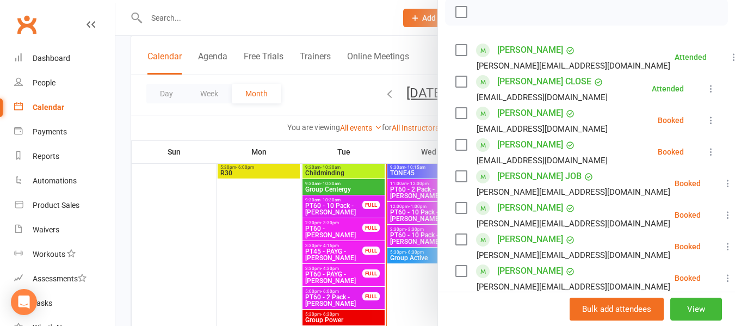
scroll to position [163, 0]
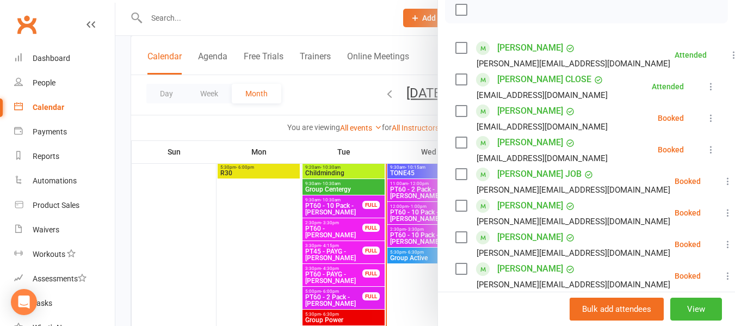
click at [271, 128] on div at bounding box center [425, 163] width 620 height 326
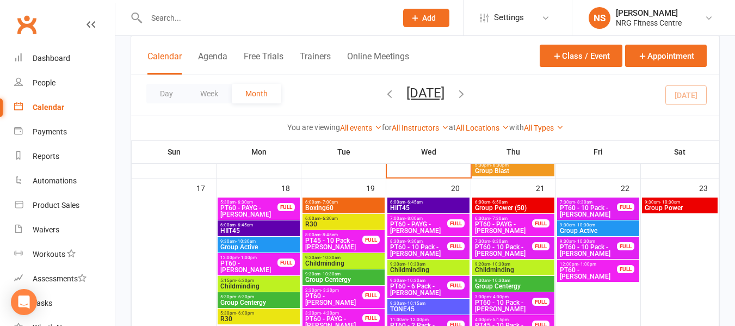
scroll to position [925, 0]
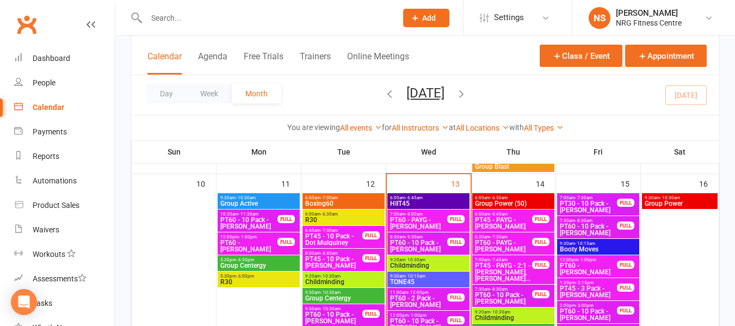
scroll to position [708, 0]
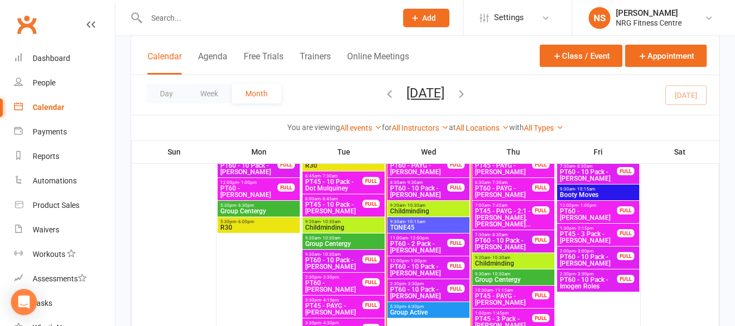
click at [508, 257] on span "- 10:30am" at bounding box center [501, 257] width 20 height 5
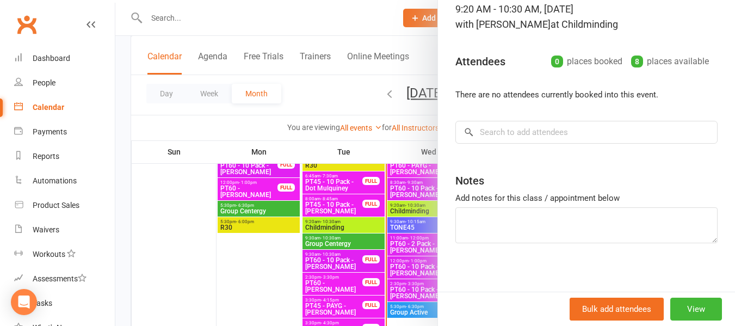
scroll to position [84, 0]
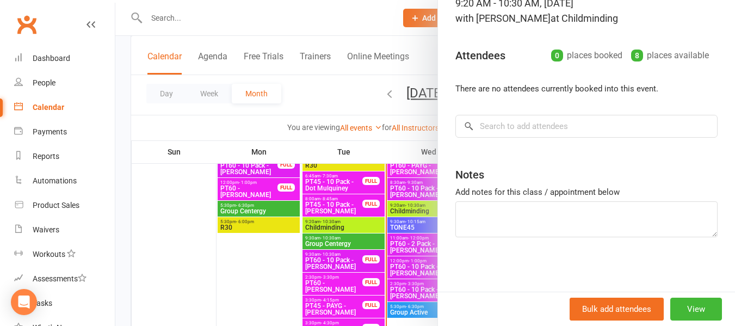
click at [310, 99] on div at bounding box center [425, 163] width 620 height 326
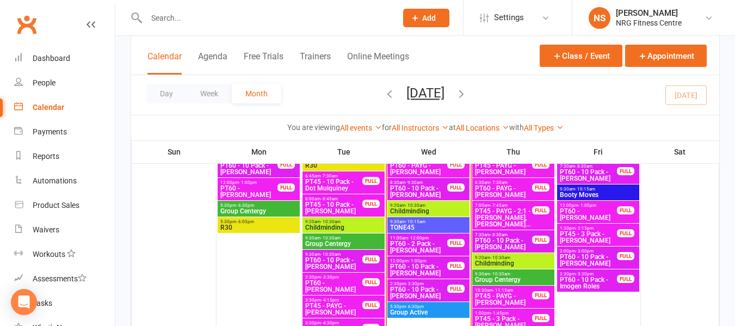
click at [479, 275] on span "9:30am - 10:30am" at bounding box center [514, 274] width 78 height 5
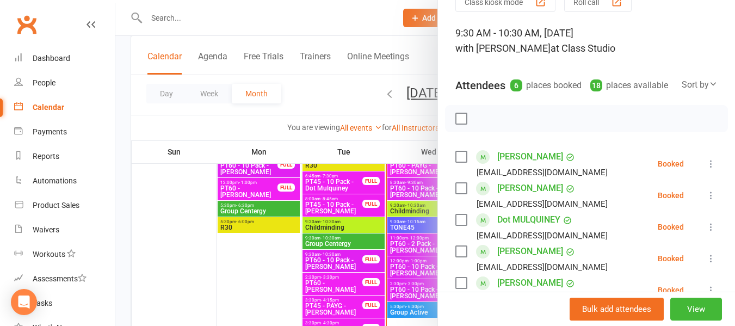
scroll to position [109, 0]
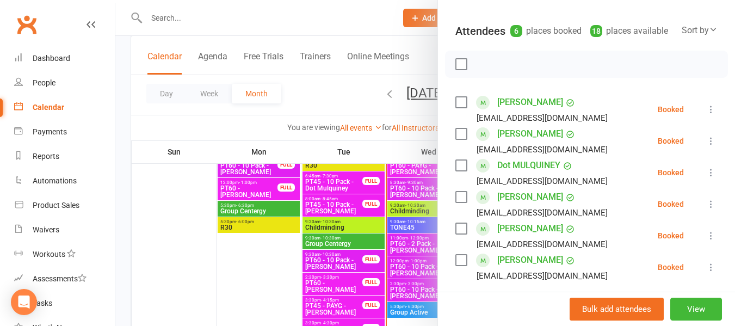
click at [230, 126] on div at bounding box center [425, 163] width 620 height 326
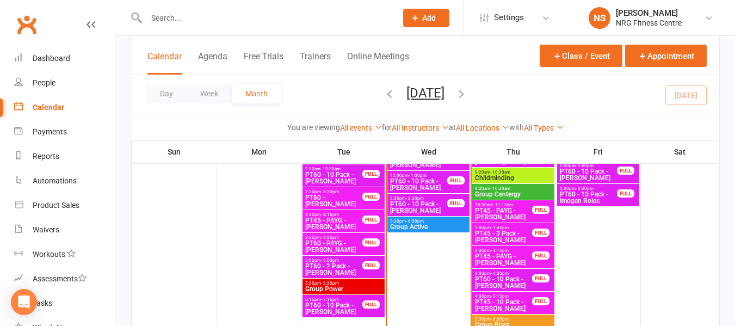
scroll to position [739, 0]
